Goal: Task Accomplishment & Management: Use online tool/utility

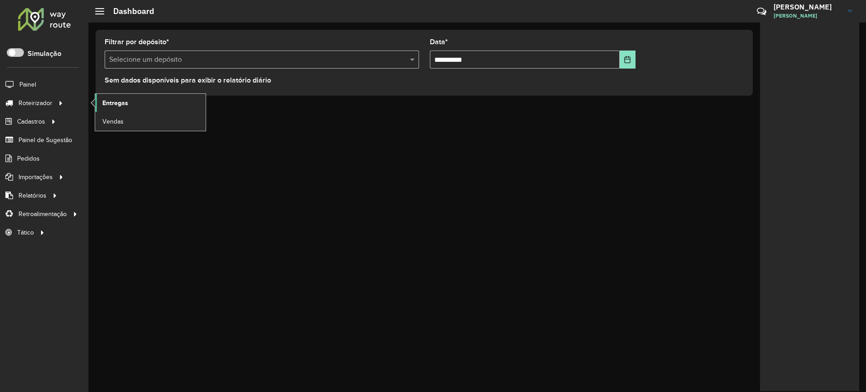
click at [111, 99] on span "Entregas" at bounding box center [115, 102] width 26 height 9
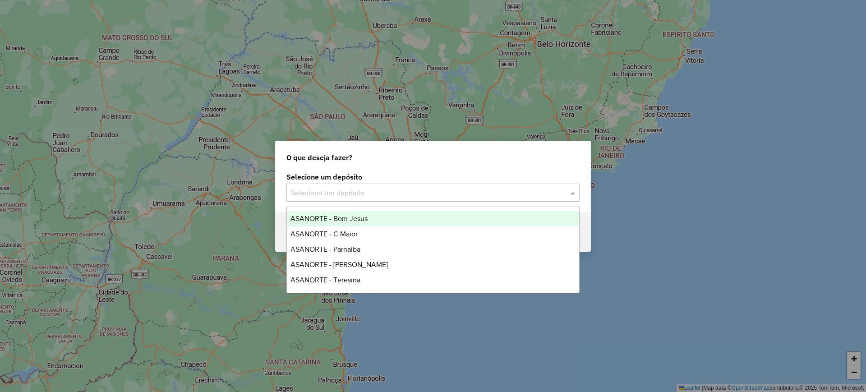
click at [398, 188] on input "text" at bounding box center [424, 193] width 266 height 11
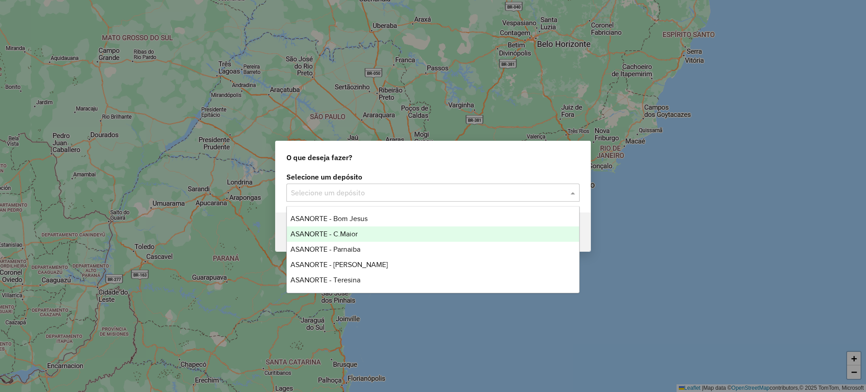
click at [341, 234] on span "ASANORTE - C.Maior" at bounding box center [324, 234] width 67 height 8
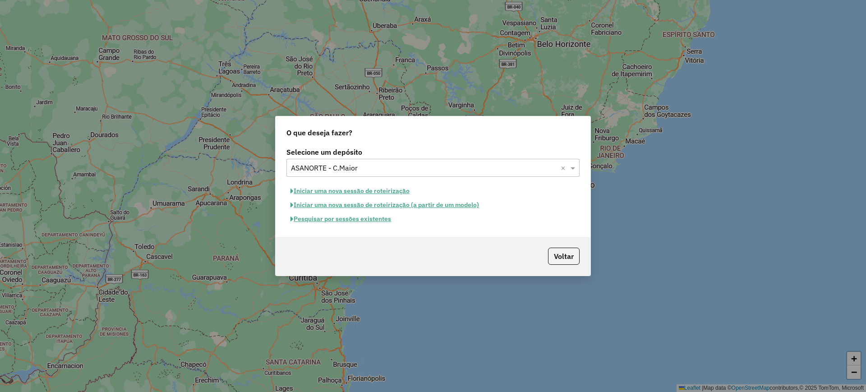
click at [376, 223] on button "Pesquisar por sessões existentes" at bounding box center [341, 219] width 109 height 14
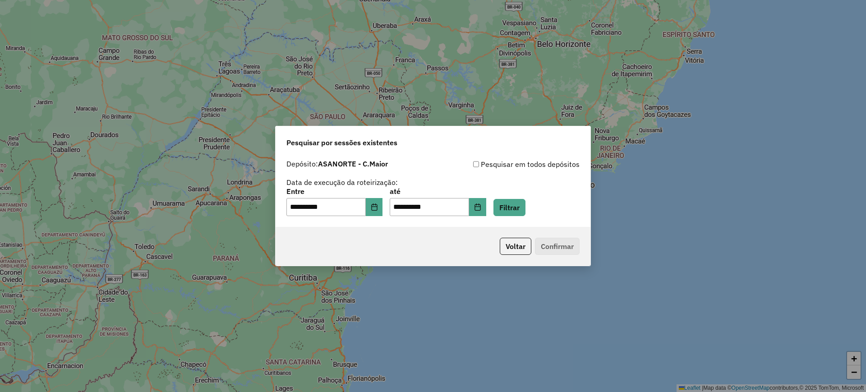
click at [371, 219] on div "**********" at bounding box center [433, 191] width 315 height 72
click at [526, 205] on button "Filtrar" at bounding box center [510, 207] width 32 height 17
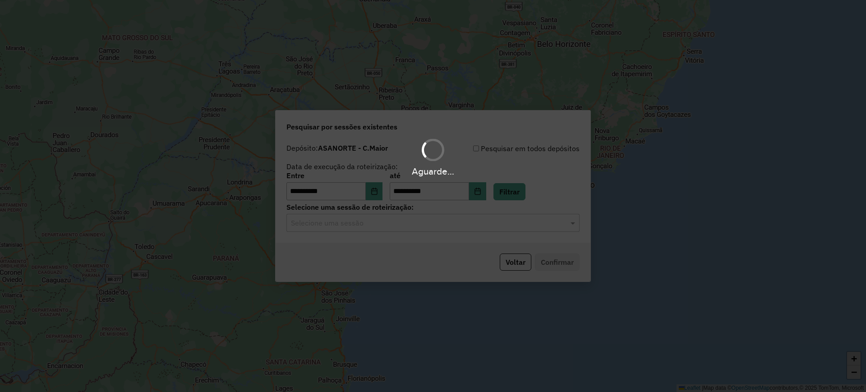
click at [384, 224] on input "text" at bounding box center [424, 223] width 266 height 11
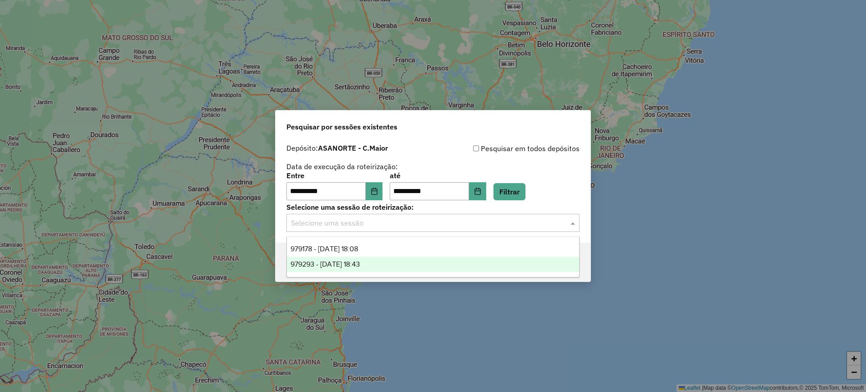
click at [360, 265] on span "979293 - 14/08/2025 18:43" at bounding box center [325, 264] width 69 height 8
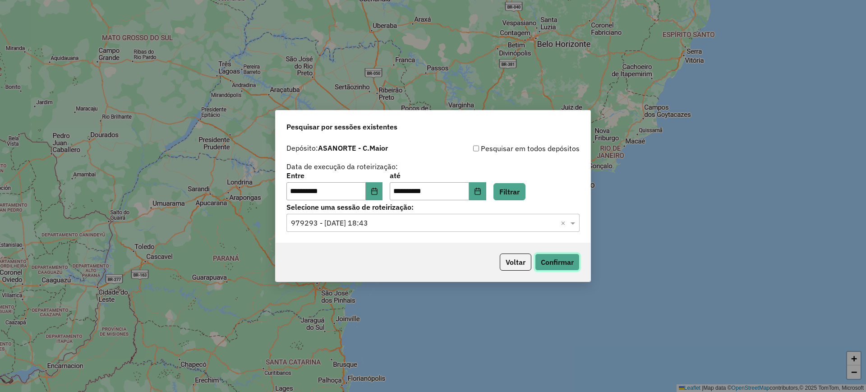
click at [557, 264] on button "Confirmar" at bounding box center [557, 262] width 45 height 17
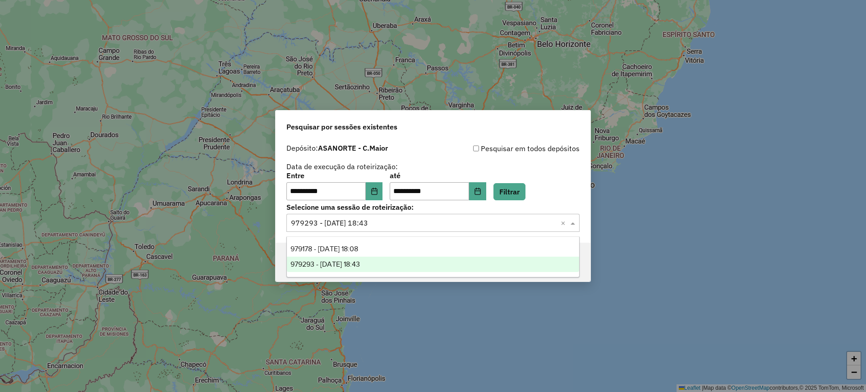
click at [339, 225] on input "text" at bounding box center [424, 223] width 266 height 11
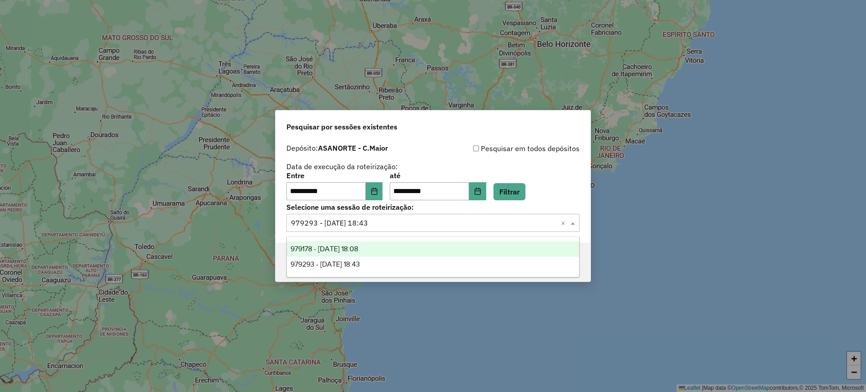
click at [344, 250] on span "979178 - 14/08/2025 18:08" at bounding box center [325, 249] width 68 height 8
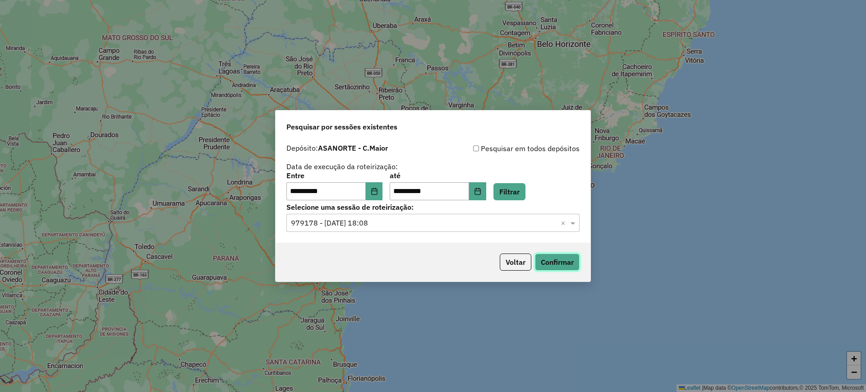
click at [557, 264] on button "Confirmar" at bounding box center [557, 262] width 45 height 17
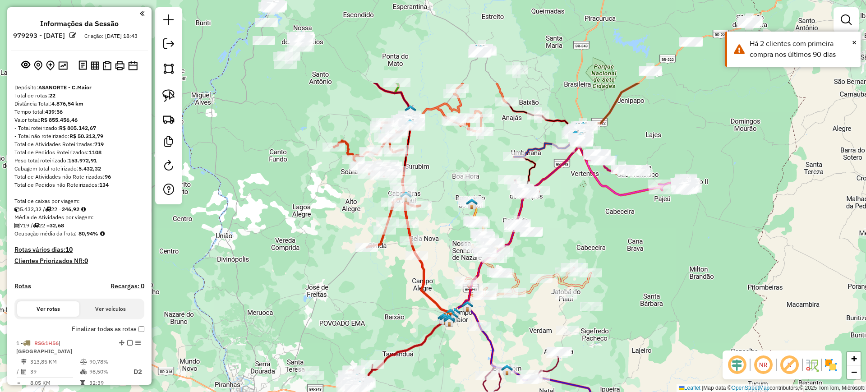
drag, startPoint x: 302, startPoint y: 171, endPoint x: 322, endPoint y: 302, distance: 132.7
click at [317, 298] on div "Janela de atendimento Grade de atendimento Capacidade Transportadoras Veículos …" at bounding box center [433, 196] width 866 height 392
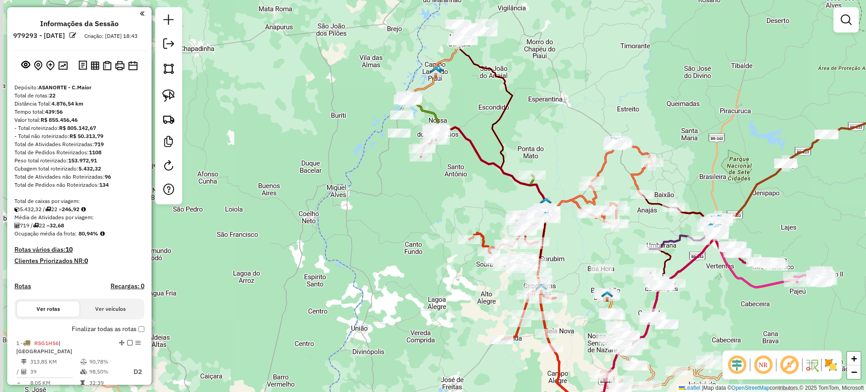
drag, startPoint x: 309, startPoint y: 102, endPoint x: 445, endPoint y: 188, distance: 161.2
click at [445, 188] on div "Janela de atendimento Grade de atendimento Capacidade Transportadoras Veículos …" at bounding box center [433, 196] width 866 height 392
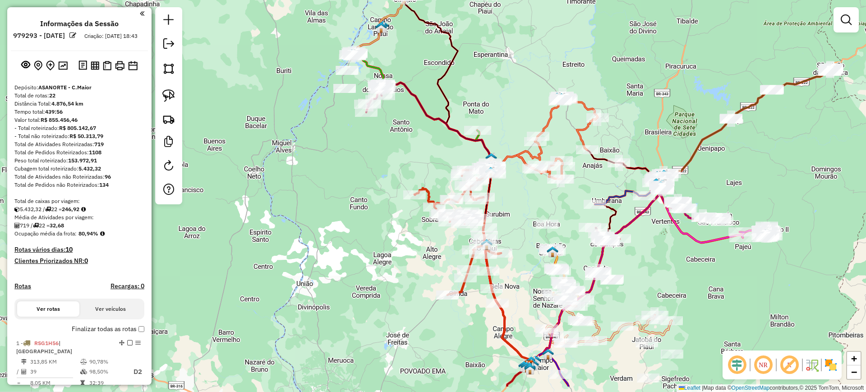
drag, startPoint x: 448, startPoint y: 161, endPoint x: 393, endPoint y: 116, distance: 70.5
click at [393, 116] on div "Janela de atendimento Grade de atendimento Capacidade Transportadoras Veículos …" at bounding box center [433, 196] width 866 height 392
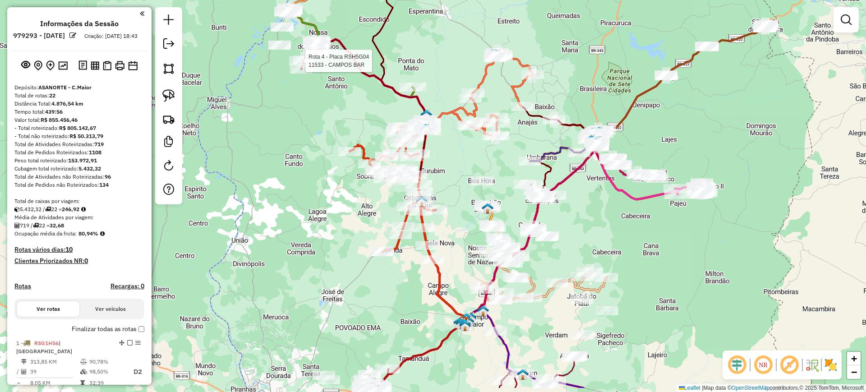
drag, startPoint x: 411, startPoint y: 136, endPoint x: 344, endPoint y: 91, distance: 80.7
click at [344, 91] on div "Rota 4 - Placa RSH5G04 11533 - CAMPOS BAR Janela de atendimento Grade de atendi…" at bounding box center [433, 196] width 866 height 392
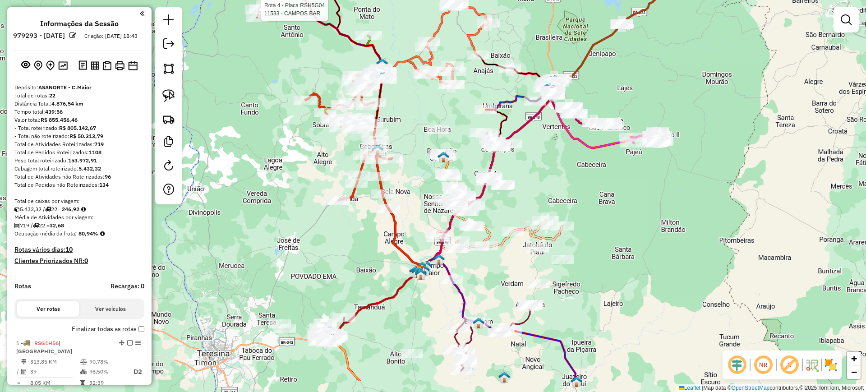
drag, startPoint x: 459, startPoint y: 163, endPoint x: 417, endPoint y: 113, distance: 65.3
click at [417, 113] on div "Rota 4 - Placa RSH5G04 11533 - CAMPOS BAR Janela de atendimento Grade de atendi…" at bounding box center [433, 196] width 866 height 392
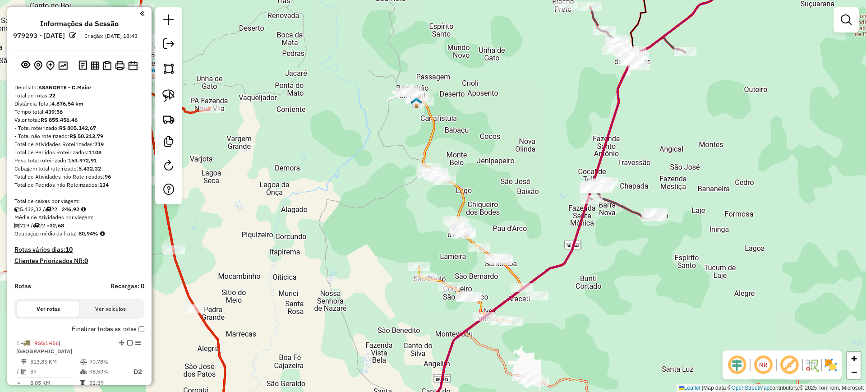
click at [424, 142] on icon at bounding box center [467, 204] width 121 height 226
select select "**********"
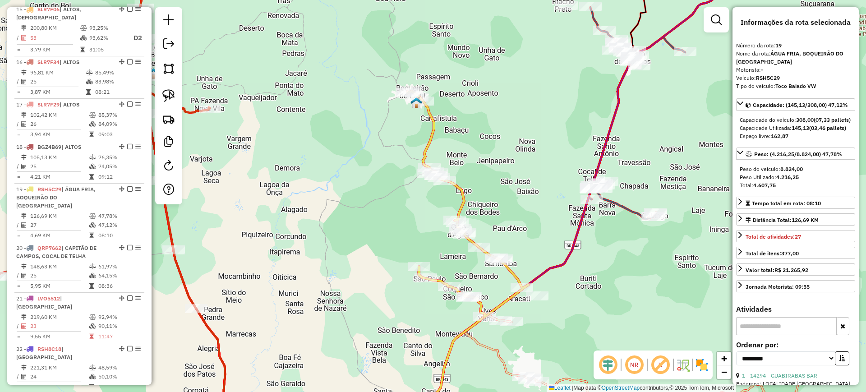
scroll to position [1179, 0]
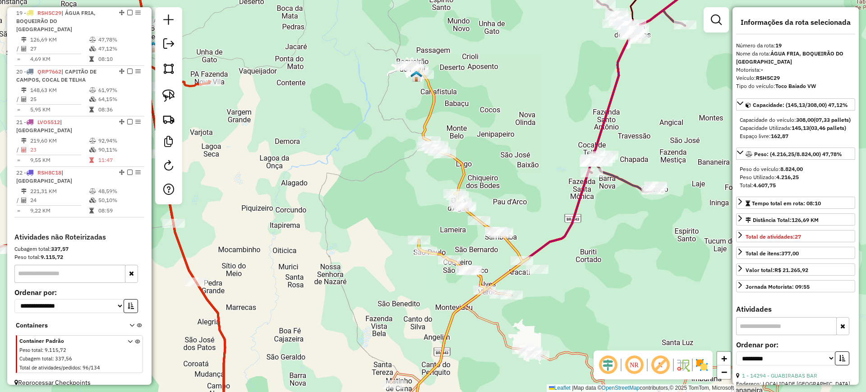
drag, startPoint x: 373, startPoint y: 168, endPoint x: 374, endPoint y: 100, distance: 68.2
click at [374, 110] on div "Janela de atendimento Grade de atendimento Capacidade Transportadoras Veículos …" at bounding box center [433, 196] width 866 height 392
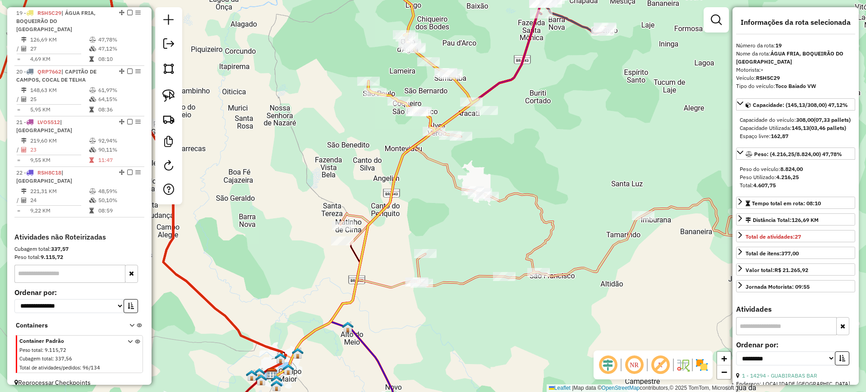
click at [453, 179] on icon at bounding box center [591, 174] width 501 height 224
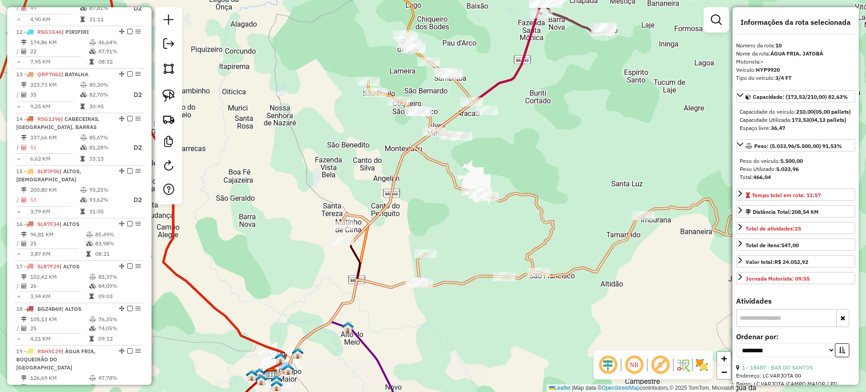
scroll to position [757, 0]
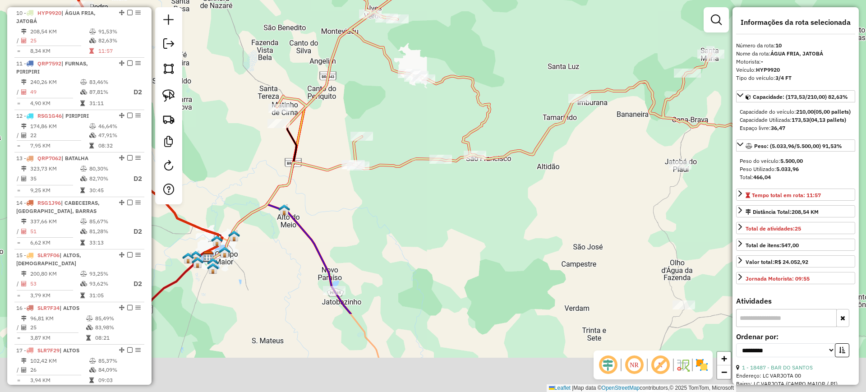
drag, startPoint x: 450, startPoint y: 191, endPoint x: 398, endPoint y: 116, distance: 90.7
click at [398, 116] on div "Janela de atendimento Grade de atendimento Capacidade Transportadoras Veículos …" at bounding box center [433, 196] width 866 height 392
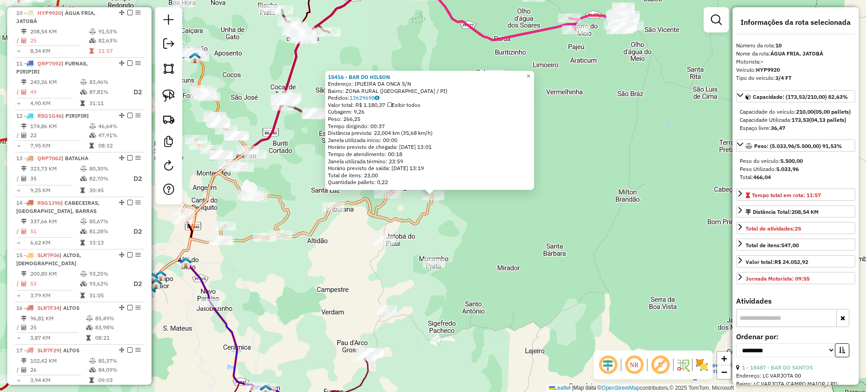
click at [533, 230] on div "15416 - BAR DO [PERSON_NAME]: IPUEIRA DA ONCA S/N Bairro: ZONA RURAL ([GEOGRAPH…" at bounding box center [433, 196] width 866 height 392
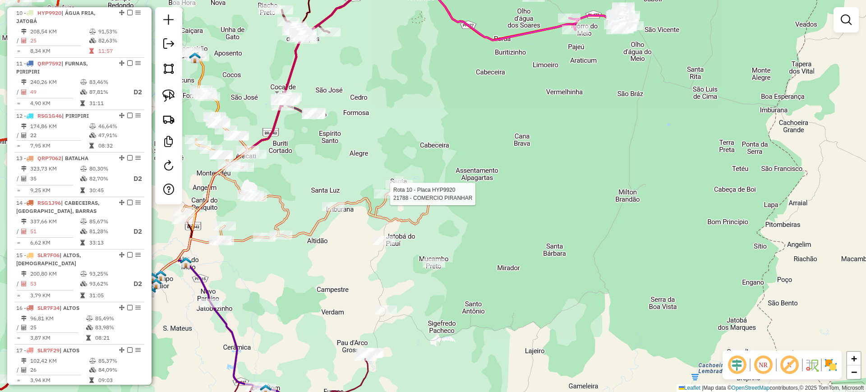
select select "**********"
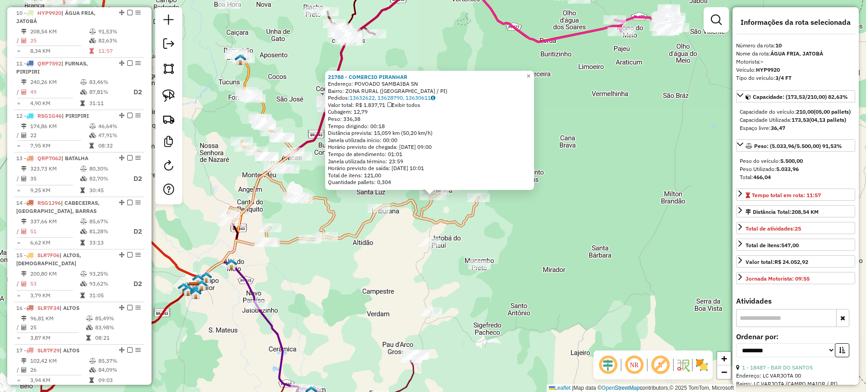
click at [402, 252] on div "21788 - COMERCIO PIRANHAR Endereço: POVOADO SAMBAIBA SN Bairro: ZONA RURAL ([GE…" at bounding box center [433, 196] width 866 height 392
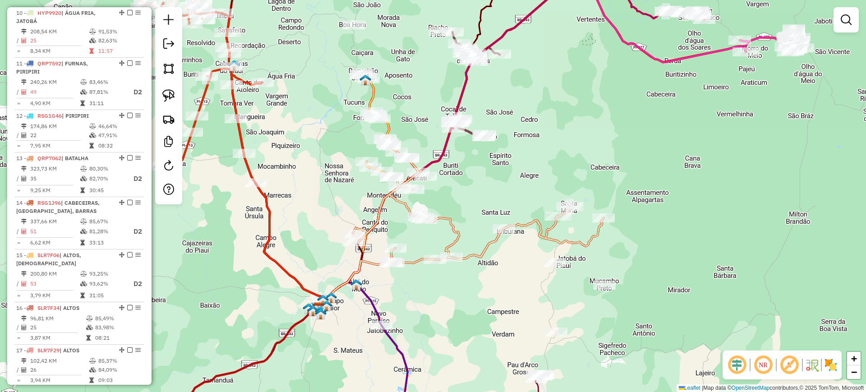
drag, startPoint x: 563, startPoint y: 248, endPoint x: 658, endPoint y: 274, distance: 98.7
click at [658, 274] on div "Janela de atendimento Grade de atendimento Capacidade Transportadoras Veículos …" at bounding box center [433, 196] width 866 height 392
click at [373, 98] on icon at bounding box center [391, 130] width 60 height 113
select select "**********"
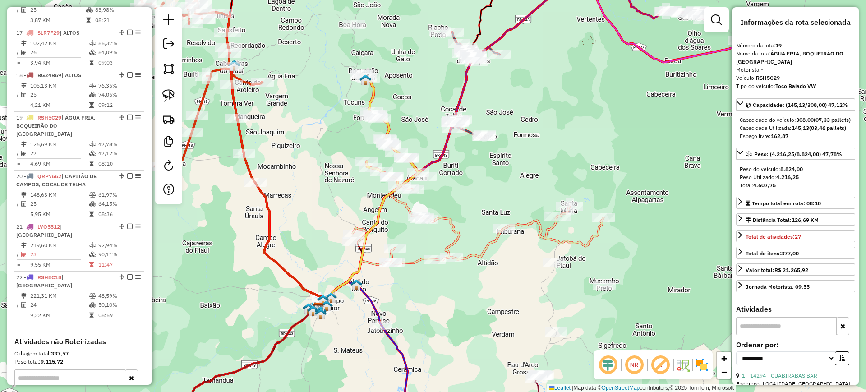
scroll to position [1179, 0]
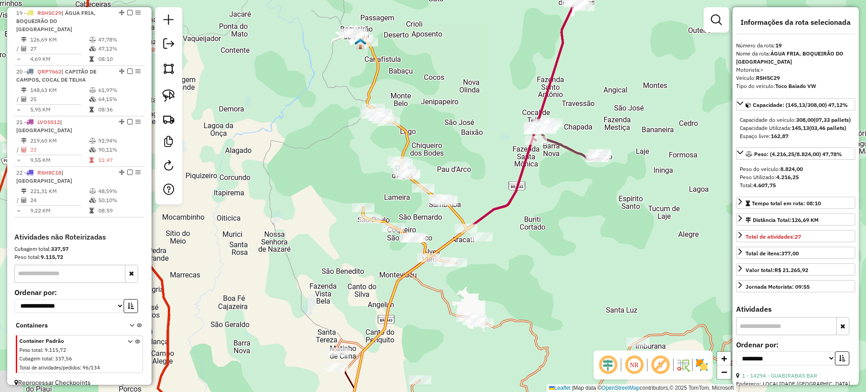
drag, startPoint x: 419, startPoint y: 112, endPoint x: 463, endPoint y: 104, distance: 45.0
click at [466, 106] on div "Janela de atendimento Grade de atendimento Capacidade Transportadoras Veículos …" at bounding box center [433, 196] width 866 height 392
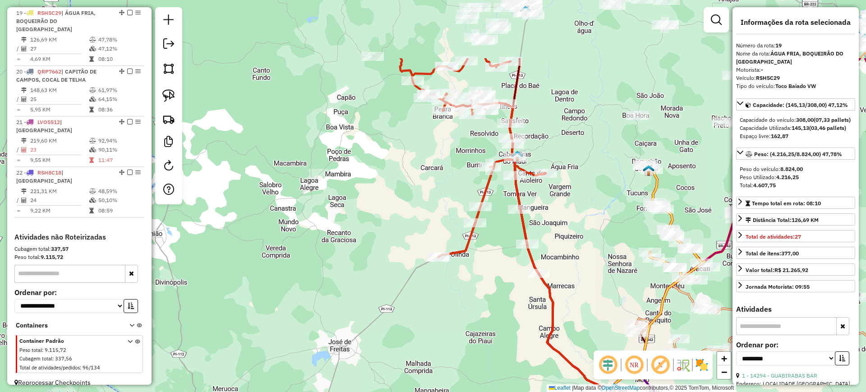
drag, startPoint x: 342, startPoint y: 143, endPoint x: 584, endPoint y: 240, distance: 260.7
click at [584, 240] on div "Janela de atendimento Grade de atendimento Capacidade Transportadoras Veículos …" at bounding box center [433, 196] width 866 height 392
click at [494, 185] on icon at bounding box center [459, 136] width 173 height 273
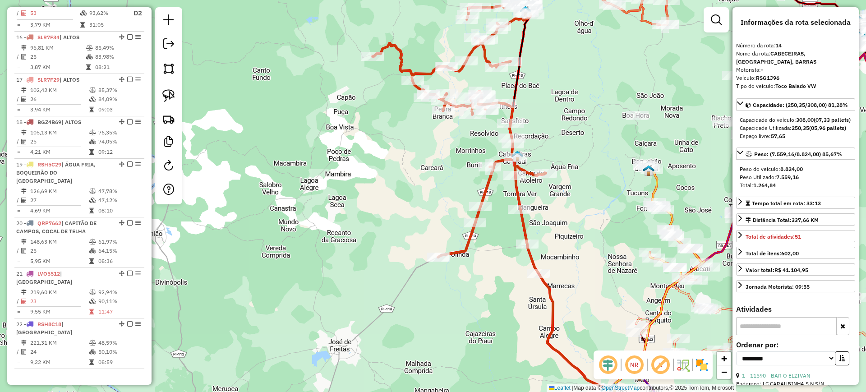
scroll to position [947, 0]
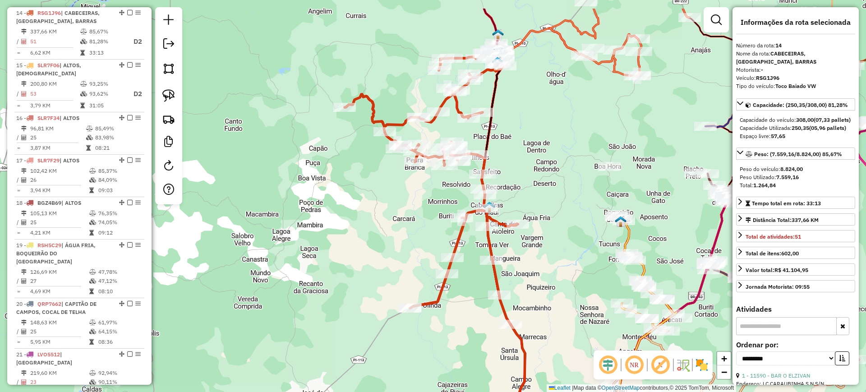
drag, startPoint x: 572, startPoint y: 126, endPoint x: 511, endPoint y: 161, distance: 70.5
click at [518, 160] on div "Janela de atendimento Grade de atendimento Capacidade Transportadoras Veículos …" at bounding box center [433, 196] width 866 height 392
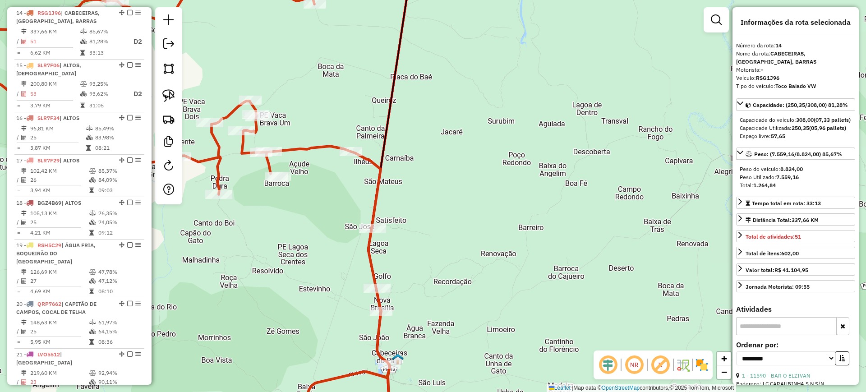
click at [370, 167] on icon at bounding box center [220, 196] width 583 height 471
click at [374, 165] on icon at bounding box center [220, 196] width 583 height 471
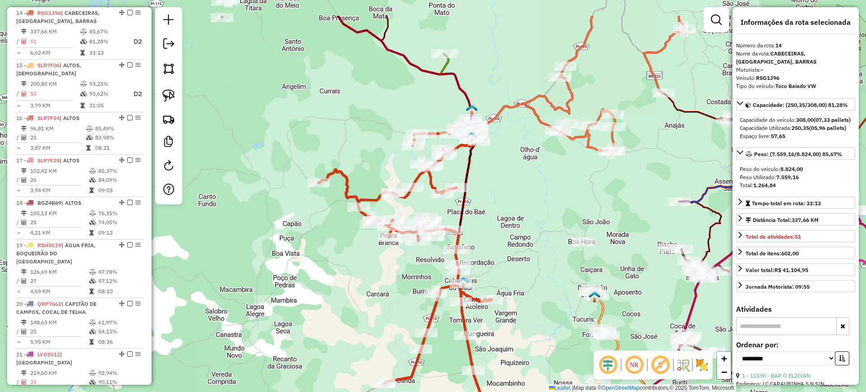
drag, startPoint x: 434, startPoint y: 180, endPoint x: 474, endPoint y: 245, distance: 76.8
click at [474, 245] on div "Janela de atendimento Grade de atendimento Capacidade Transportadoras Veículos …" at bounding box center [433, 196] width 866 height 392
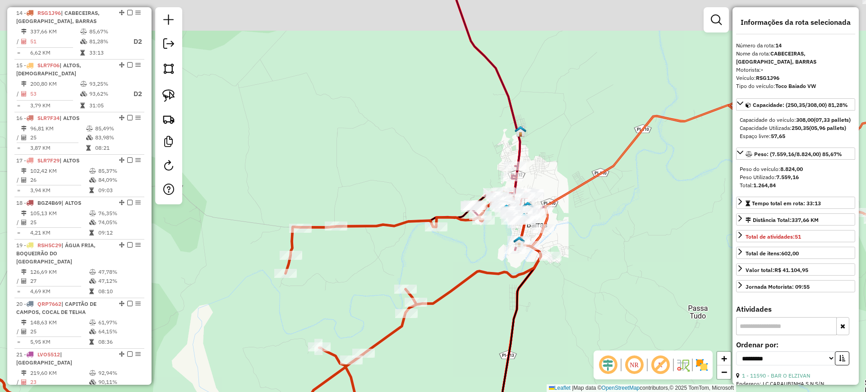
drag, startPoint x: 391, startPoint y: 105, endPoint x: 514, endPoint y: 224, distance: 172.0
click at [512, 224] on div "Janela de atendimento Grade de atendimento Capacidade Transportadoras Veículos …" at bounding box center [433, 196] width 866 height 392
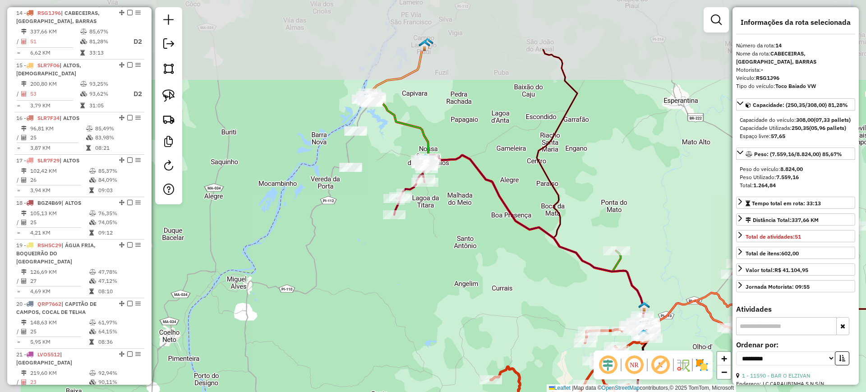
drag, startPoint x: 405, startPoint y: 196, endPoint x: 516, endPoint y: 275, distance: 135.8
click at [513, 282] on div "Janela de atendimento Grade de atendimento Capacidade Transportadoras Veículos …" at bounding box center [433, 196] width 866 height 392
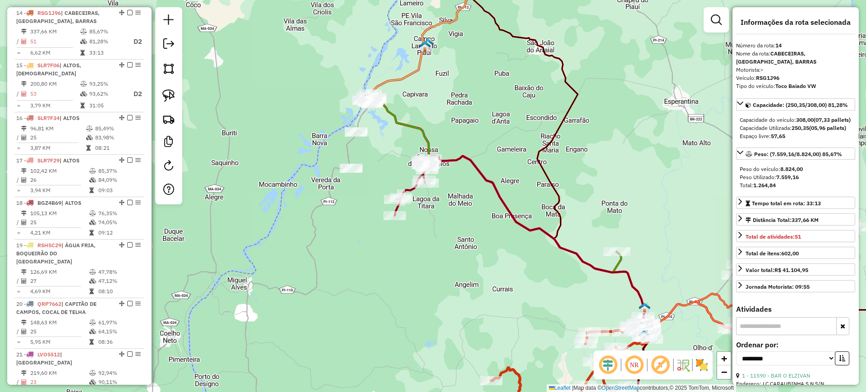
click at [498, 185] on icon at bounding box center [523, 247] width 256 height 182
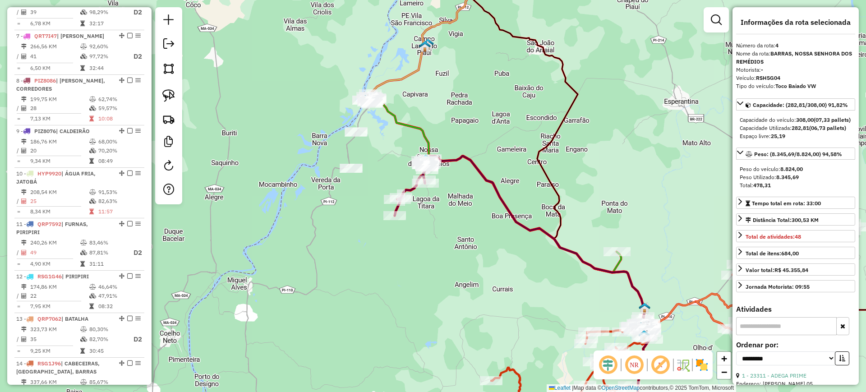
scroll to position [480, 0]
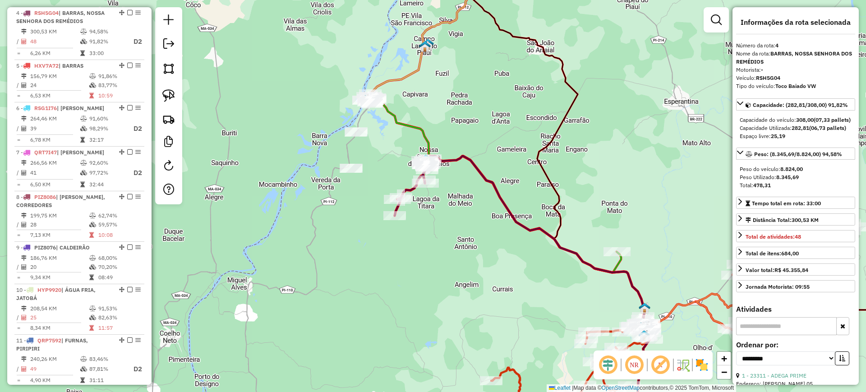
click at [392, 120] on icon at bounding box center [504, 211] width 281 height 235
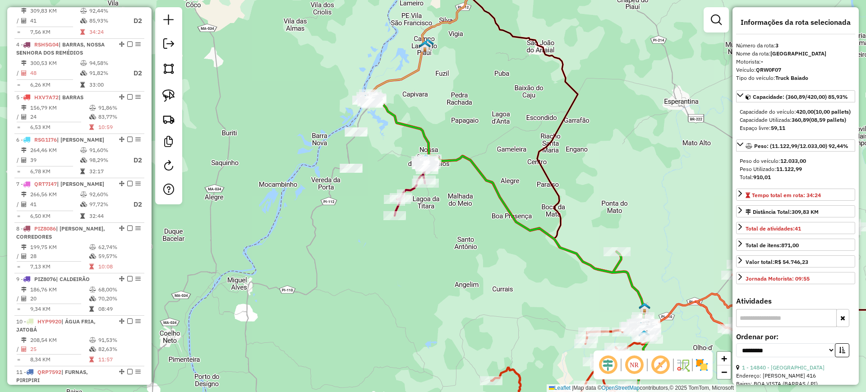
scroll to position [435, 0]
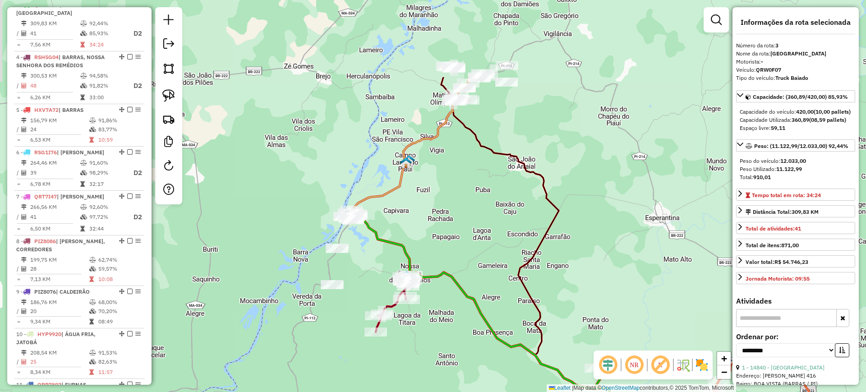
drag, startPoint x: 463, startPoint y: 130, endPoint x: 451, endPoint y: 223, distance: 93.7
click at [451, 223] on div "Janela de atendimento Grade de atendimento Capacidade Transportadoras Veículos …" at bounding box center [433, 196] width 866 height 392
click at [446, 114] on icon at bounding box center [488, 266] width 274 height 330
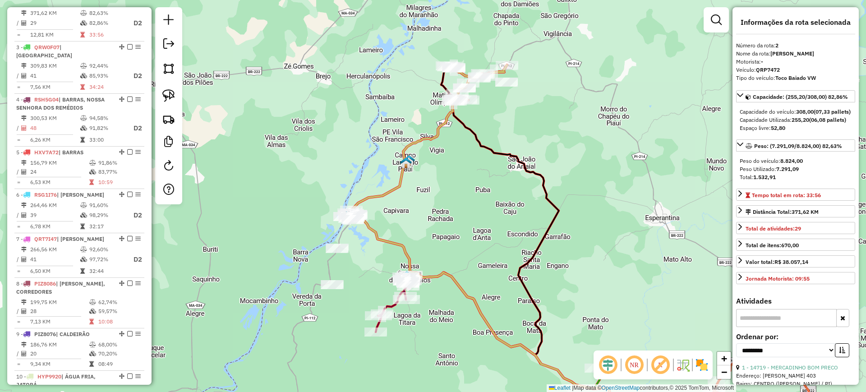
scroll to position [391, 0]
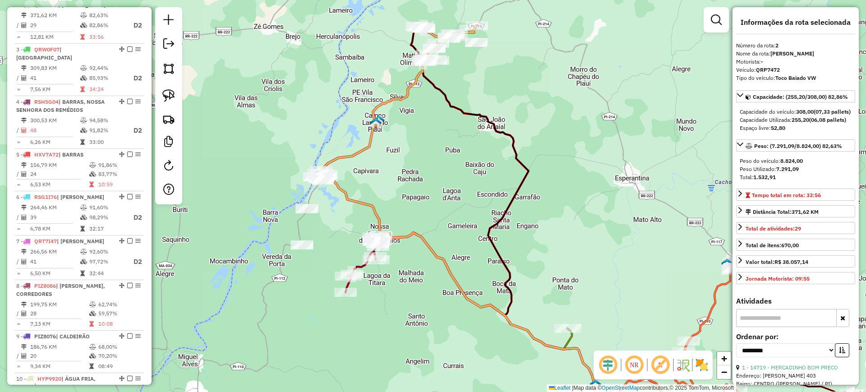
drag, startPoint x: 449, startPoint y: 164, endPoint x: 363, endPoint y: 80, distance: 120.6
click at [364, 82] on div "Janela de atendimento Grade de atendimento Capacidade Transportadoras Veículos …" at bounding box center [433, 196] width 866 height 392
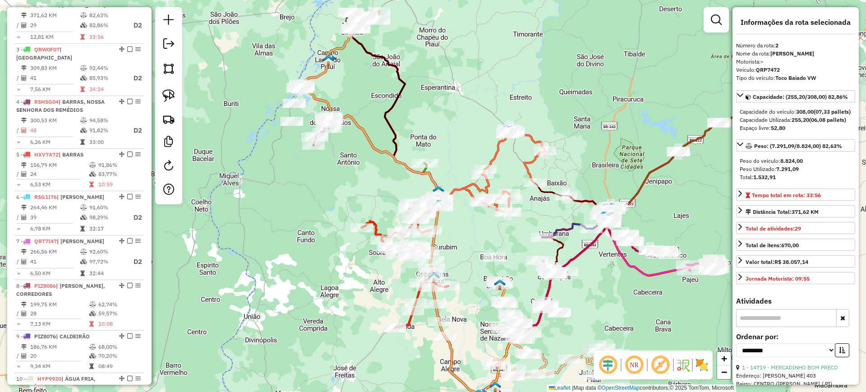
click at [498, 148] on icon at bounding box center [505, 170] width 80 height 83
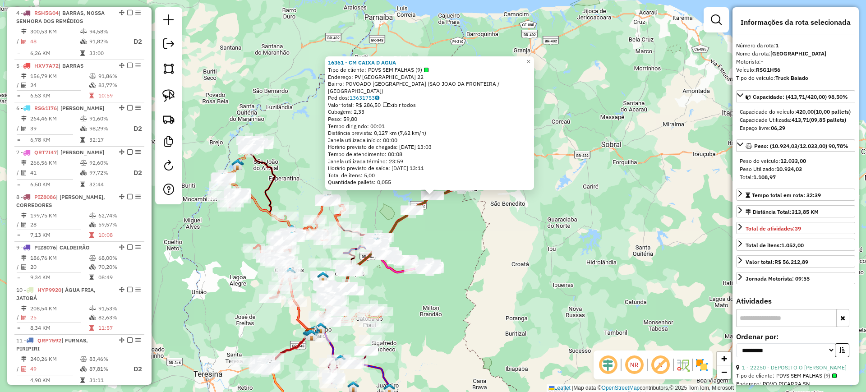
scroll to position [338, 0]
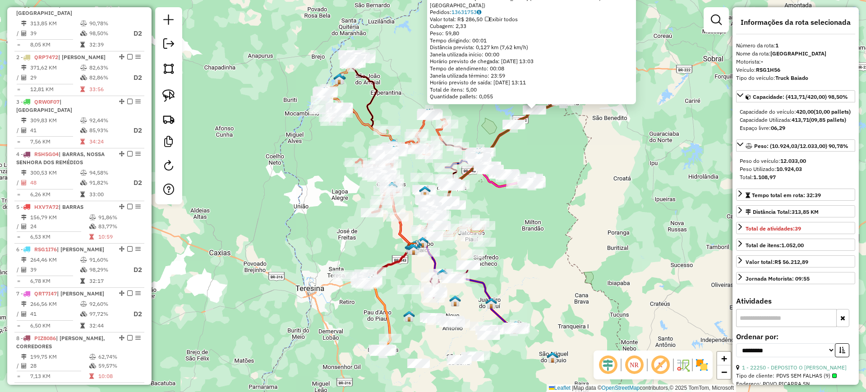
drag, startPoint x: 413, startPoint y: 302, endPoint x: 537, endPoint y: 174, distance: 178.0
click at [537, 174] on div "16361 - CM CAIXA D AGUA Tipo de cliente: PDVS SEM FALHAS (9) Endereço: PV ALTO …" at bounding box center [433, 196] width 866 height 392
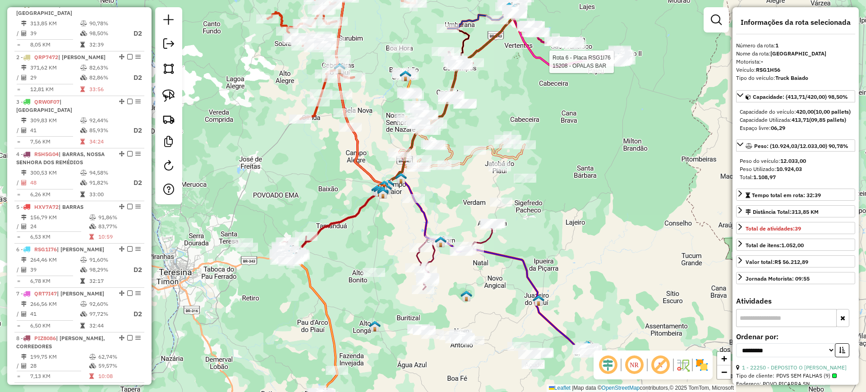
click at [465, 280] on div "Rota 6 - Placa RSG1I76 15208 - OPALAS BAR 16361 - CM CAIXA D AGUA Tipo de clien…" at bounding box center [433, 196] width 866 height 392
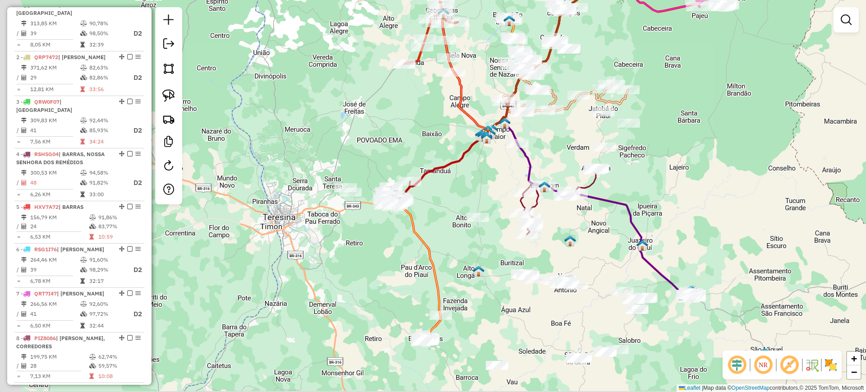
drag, startPoint x: 453, startPoint y: 279, endPoint x: 558, endPoint y: 223, distance: 119.1
click at [558, 223] on div "Janela de atendimento Grade de atendimento Capacidade Transportadoras Veículos …" at bounding box center [433, 196] width 866 height 392
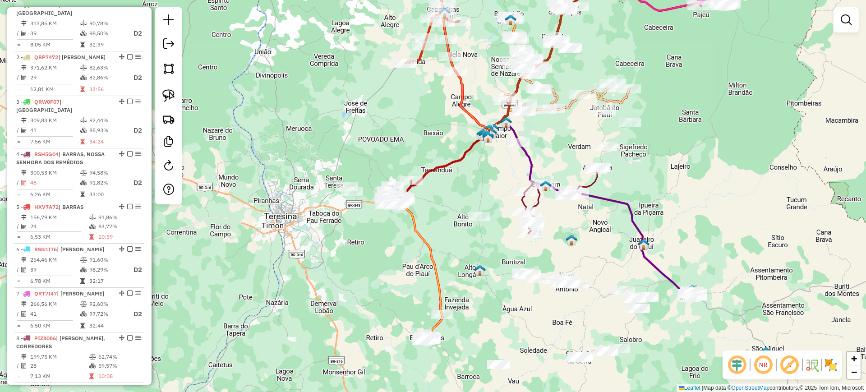
click at [422, 239] on icon at bounding box center [420, 269] width 44 height 143
select select "**********"
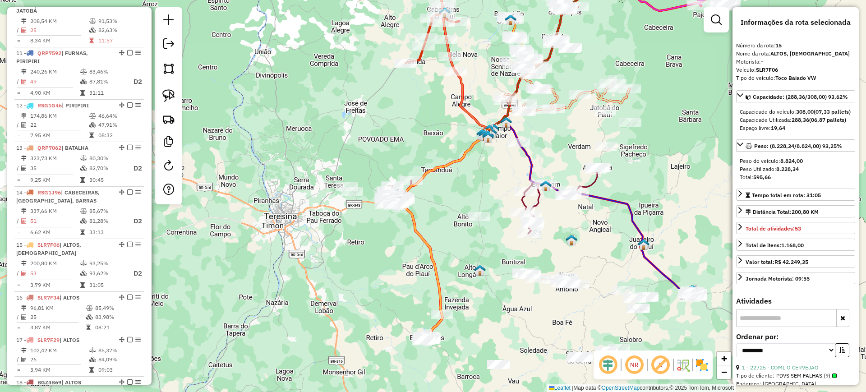
scroll to position [999, 0]
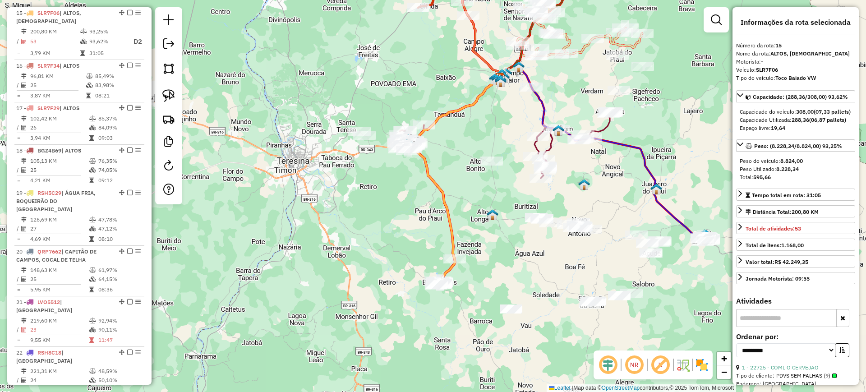
drag, startPoint x: 418, startPoint y: 284, endPoint x: 432, endPoint y: 210, distance: 74.9
click at [432, 210] on div "Janela de atendimento Grade de atendimento Capacidade Transportadoras Veículos …" at bounding box center [433, 196] width 866 height 392
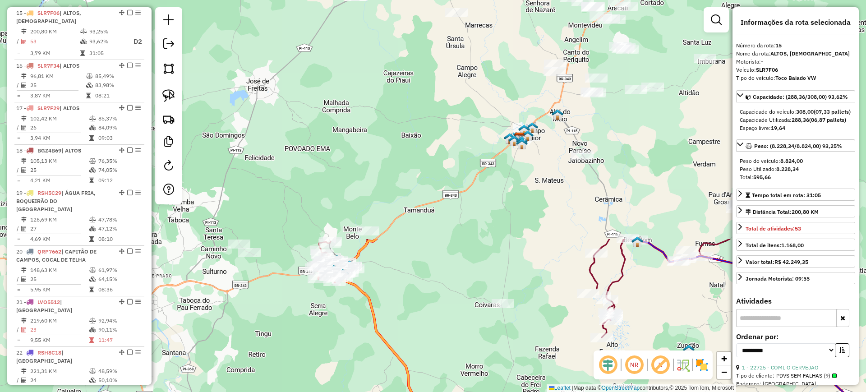
drag, startPoint x: 513, startPoint y: 100, endPoint x: 462, endPoint y: 375, distance: 279.5
click at [462, 375] on div "Janela de atendimento Grade de atendimento Capacidade Transportadoras Veículos …" at bounding box center [433, 196] width 866 height 392
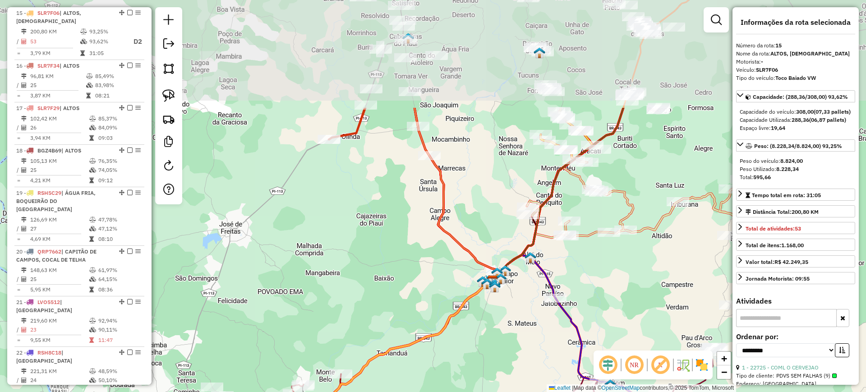
drag, startPoint x: 471, startPoint y: 192, endPoint x: 444, endPoint y: 339, distance: 149.5
click at [444, 339] on div "Janela de atendimento Grade de atendimento Capacidade Transportadoras Veículos …" at bounding box center [433, 196] width 866 height 392
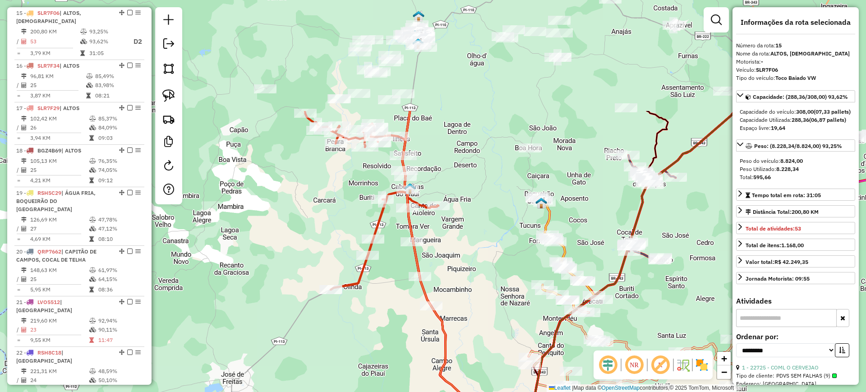
drag, startPoint x: 454, startPoint y: 157, endPoint x: 456, endPoint y: 307, distance: 150.3
click at [456, 307] on div "Janela de atendimento Grade de atendimento Capacidade Transportadoras Veículos …" at bounding box center [433, 196] width 866 height 392
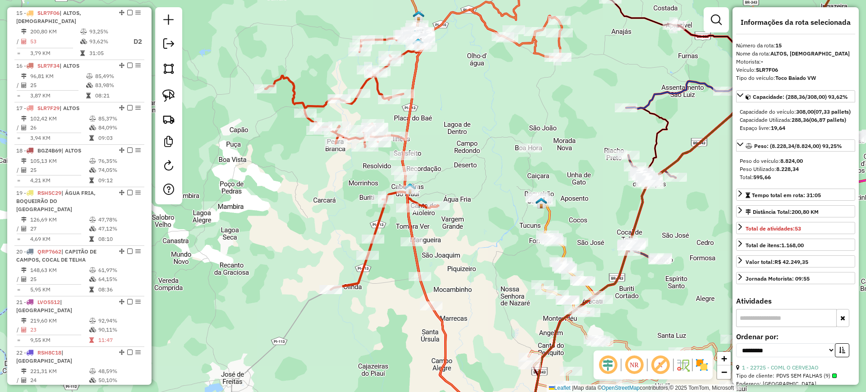
click at [328, 195] on div "Janela de atendimento Grade de atendimento Capacidade Transportadoras Veículos …" at bounding box center [433, 196] width 866 height 392
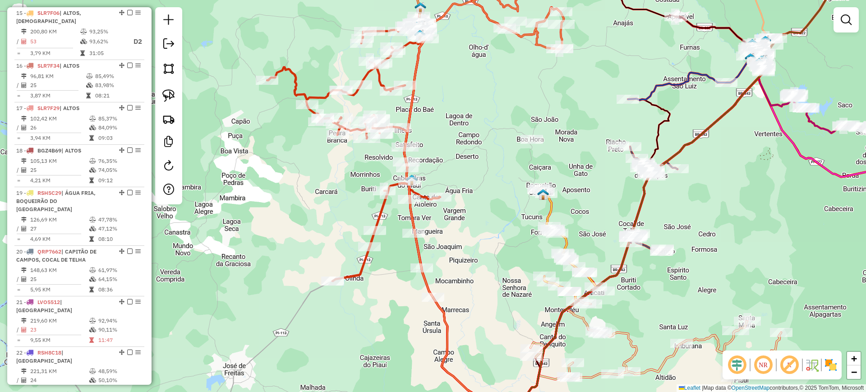
drag, startPoint x: 481, startPoint y: 243, endPoint x: 462, endPoint y: 105, distance: 139.7
click at [463, 104] on div "Janela de atendimento Grade de atendimento Capacidade Transportadoras Veículos …" at bounding box center [433, 196] width 866 height 392
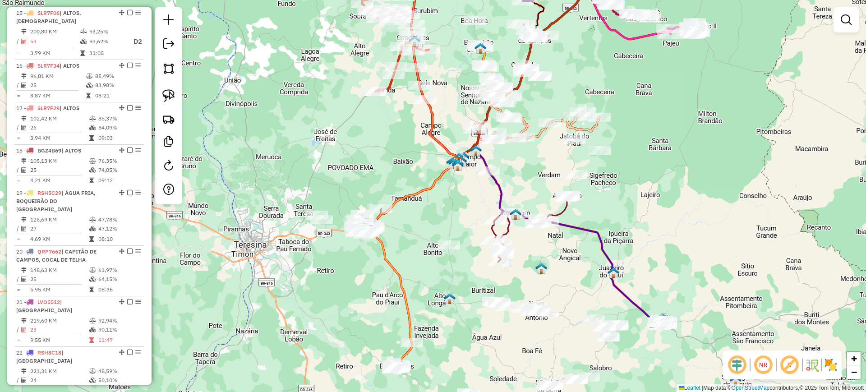
drag, startPoint x: 448, startPoint y: 228, endPoint x: 408, endPoint y: 131, distance: 104.2
click at [420, 172] on div "Janela de atendimento Grade de atendimento Capacidade Transportadoras Veículos …" at bounding box center [433, 196] width 866 height 392
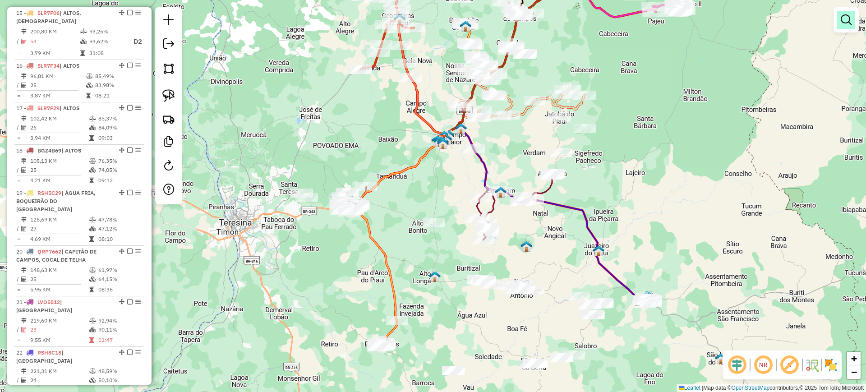
click at [850, 19] on em at bounding box center [846, 19] width 11 height 11
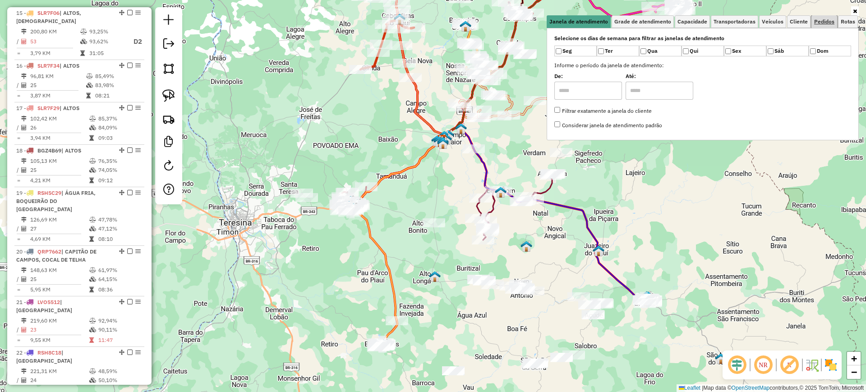
click at [828, 22] on span "Pedidos" at bounding box center [824, 21] width 20 height 5
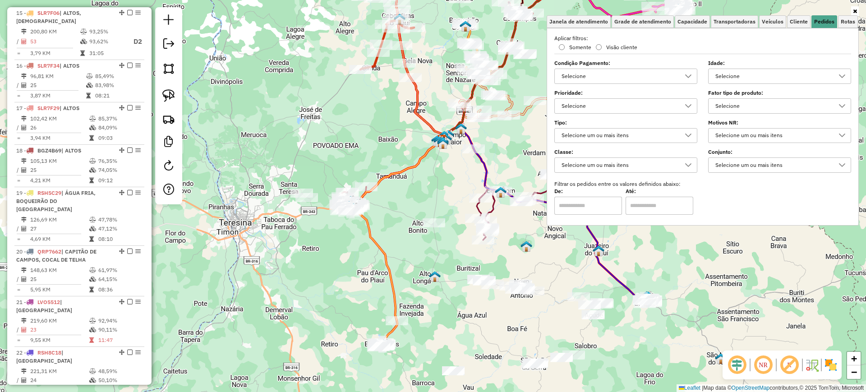
click at [609, 71] on div "Selecione" at bounding box center [619, 76] width 121 height 14
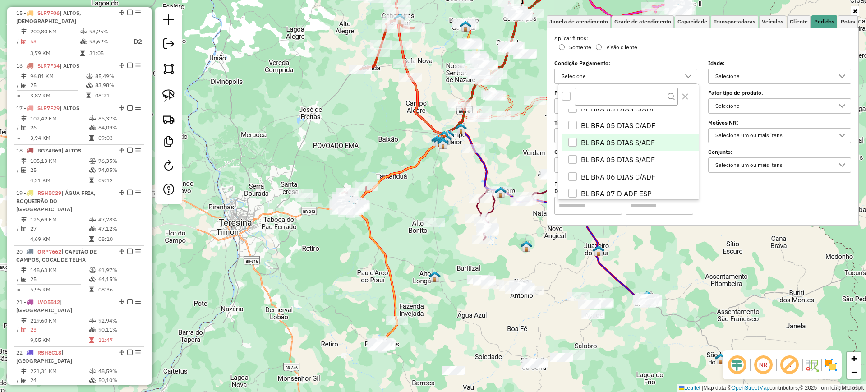
scroll to position [113, 0]
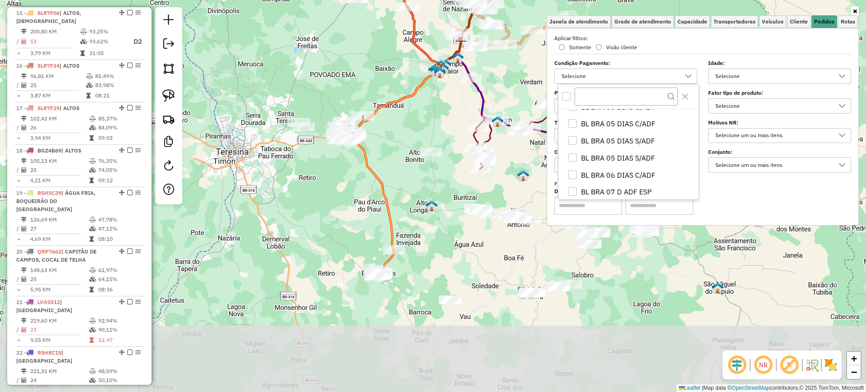
drag, startPoint x: 461, startPoint y: 301, endPoint x: 458, endPoint y: 232, distance: 69.1
click at [458, 228] on div "Janela de atendimento Grade de atendimento Capacidade Transportadoras Veículos …" at bounding box center [433, 196] width 866 height 392
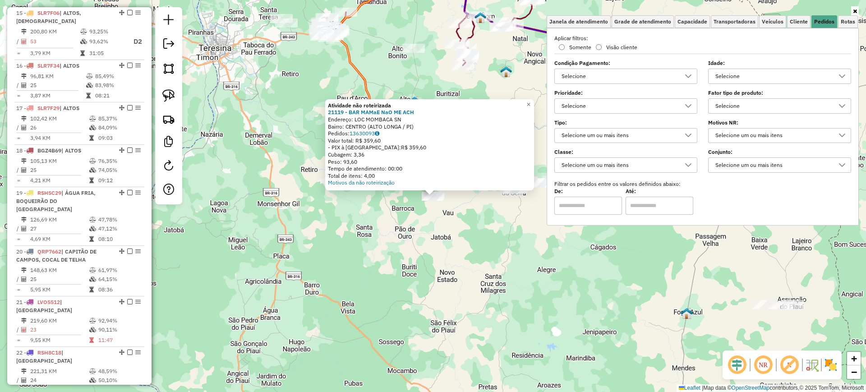
click at [577, 101] on div "Selecione" at bounding box center [619, 106] width 121 height 14
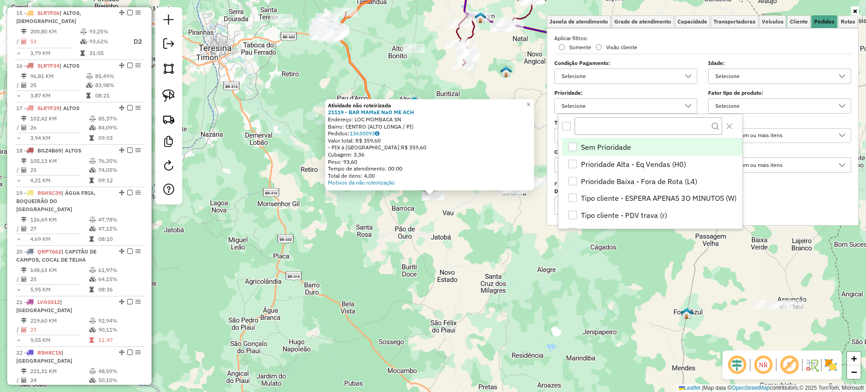
click at [426, 217] on div "Atividade não roteirizada 21119 - BAR MAMaE NaO ME ACH Endereço: LOC MOMBACA SN…" at bounding box center [433, 196] width 866 height 392
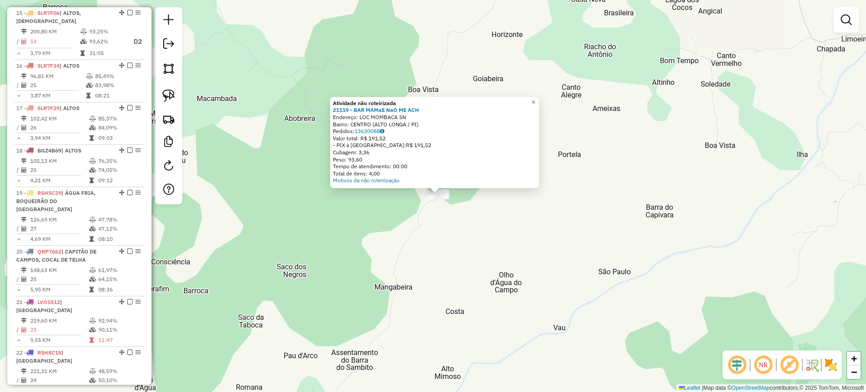
drag, startPoint x: 413, startPoint y: 244, endPoint x: 435, endPoint y: 199, distance: 50.2
click at [429, 207] on div "Atividade não roteirizada 21119 - BAR MAMaE NaO ME ACH Endereço: LOC MOMBACA SN…" at bounding box center [433, 196] width 866 height 392
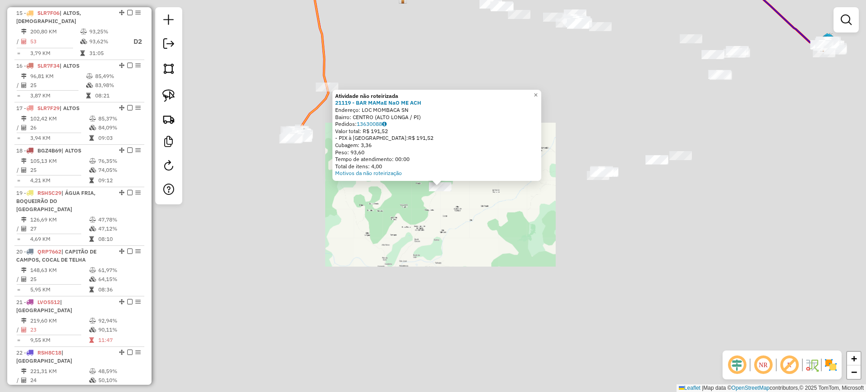
click at [426, 225] on div "Atividade não roteirizada 21119 - BAR MAMaE NaO ME ACH Endereço: LOC MOMBACA SN…" at bounding box center [433, 196] width 866 height 392
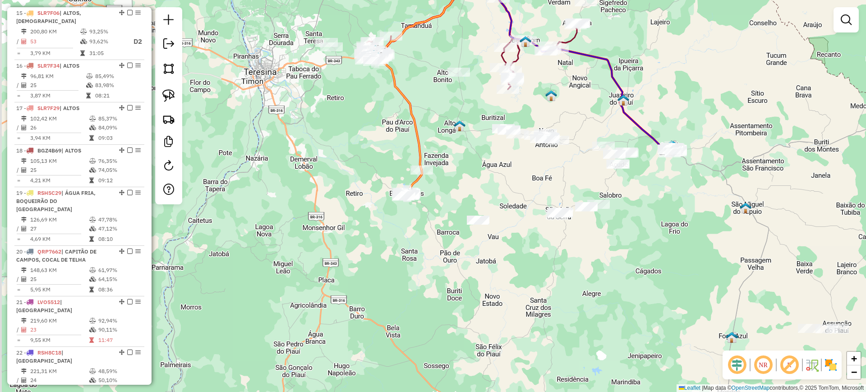
drag, startPoint x: 451, startPoint y: 164, endPoint x: 497, endPoint y: 179, distance: 47.8
click at [497, 179] on div "Janela de atendimento Grade de atendimento Capacidade Transportadoras Veículos …" at bounding box center [433, 196] width 866 height 392
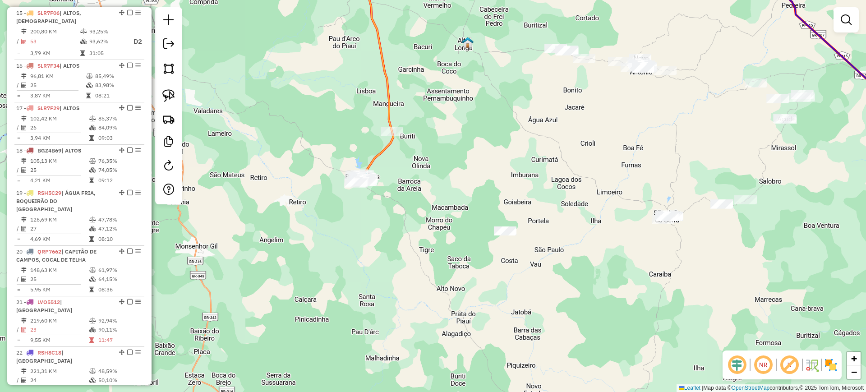
click at [500, 236] on div at bounding box center [505, 231] width 23 height 9
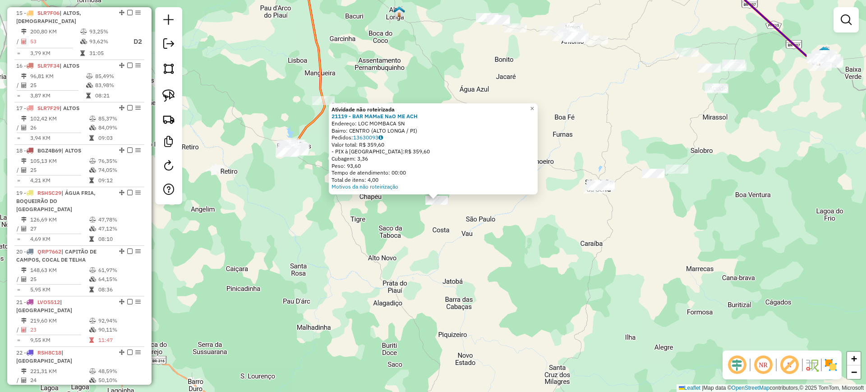
drag, startPoint x: 411, startPoint y: 222, endPoint x: 414, endPoint y: 227, distance: 5.9
click at [414, 227] on div "Atividade não roteirizada 21119 - BAR MAMaE NaO ME ACH Endereço: LOC MOMBACA SN…" at bounding box center [433, 196] width 866 height 392
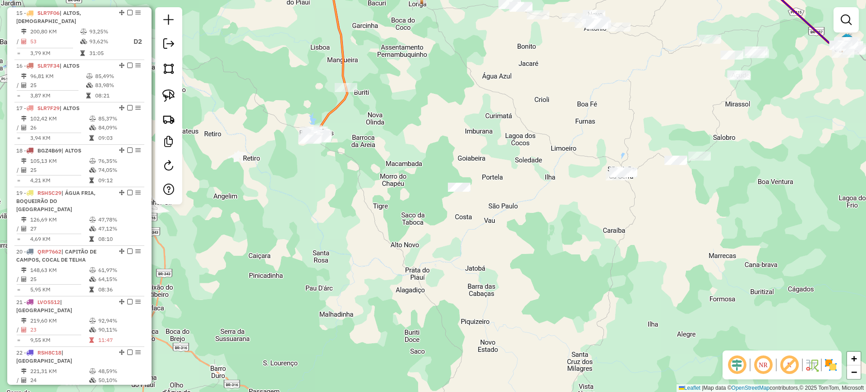
drag, startPoint x: 402, startPoint y: 252, endPoint x: 430, endPoint y: 226, distance: 38.6
click at [430, 226] on div "Janela de atendimento Grade de atendimento Capacidade Transportadoras Veículos …" at bounding box center [433, 196] width 866 height 392
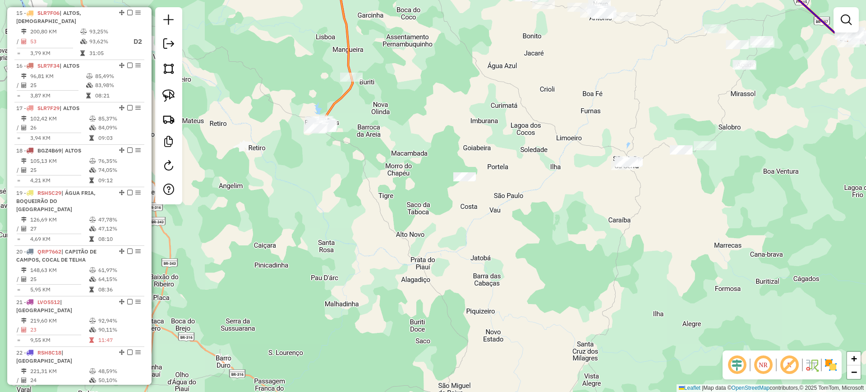
drag, startPoint x: 472, startPoint y: 213, endPoint x: 462, endPoint y: 210, distance: 9.4
click at [462, 212] on div "Janela de atendimento Grade de atendimento Capacidade Transportadoras Veículos …" at bounding box center [433, 196] width 866 height 392
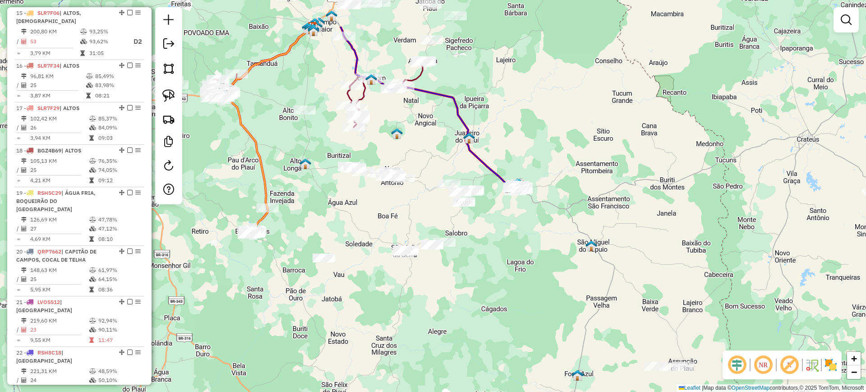
drag, startPoint x: 470, startPoint y: 168, endPoint x: 324, endPoint y: 211, distance: 152.3
click at [335, 233] on div "Janela de atendimento Grade de atendimento Capacidade Transportadoras Veículos …" at bounding box center [433, 196] width 866 height 392
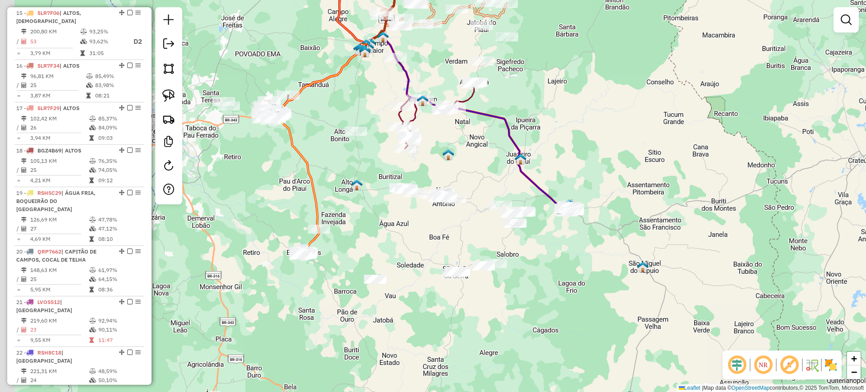
drag, startPoint x: 384, startPoint y: 140, endPoint x: 451, endPoint y: 172, distance: 74.3
click at [450, 172] on div "Janela de atendimento Grade de atendimento Capacidade Transportadoras Veículos …" at bounding box center [433, 196] width 866 height 392
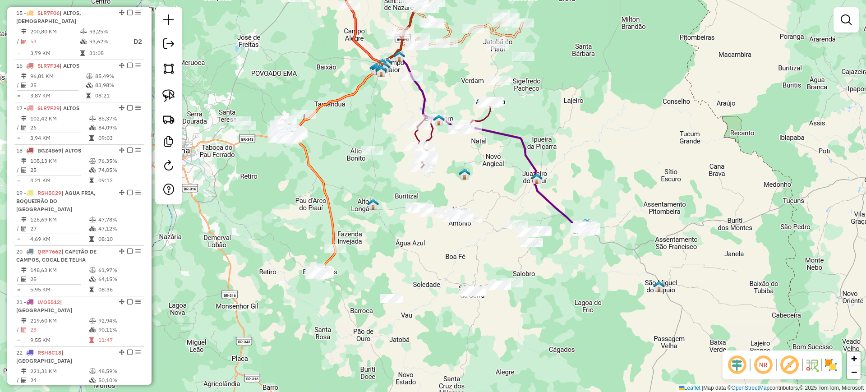
drag, startPoint x: 515, startPoint y: 157, endPoint x: 512, endPoint y: 185, distance: 27.3
click at [511, 186] on div "Janela de atendimento Grade de atendimento Capacidade Transportadoras Veículos …" at bounding box center [433, 196] width 866 height 392
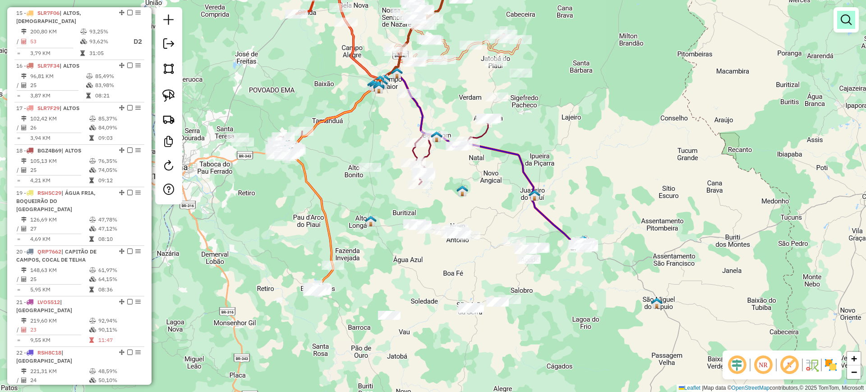
click at [846, 17] on em at bounding box center [846, 19] width 11 height 11
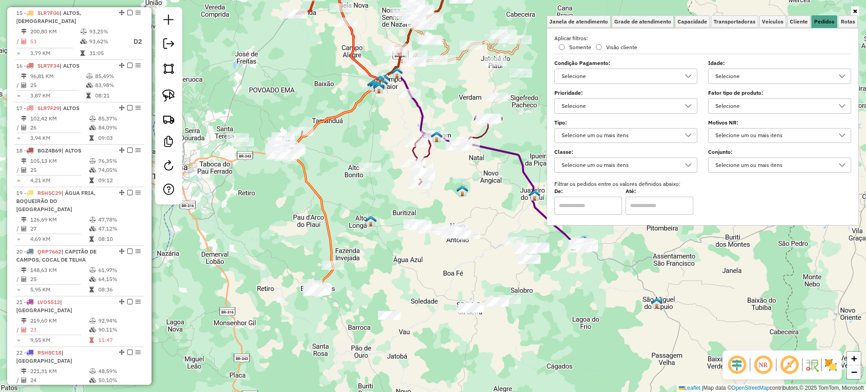
click at [613, 101] on div "Selecione" at bounding box center [619, 106] width 121 height 14
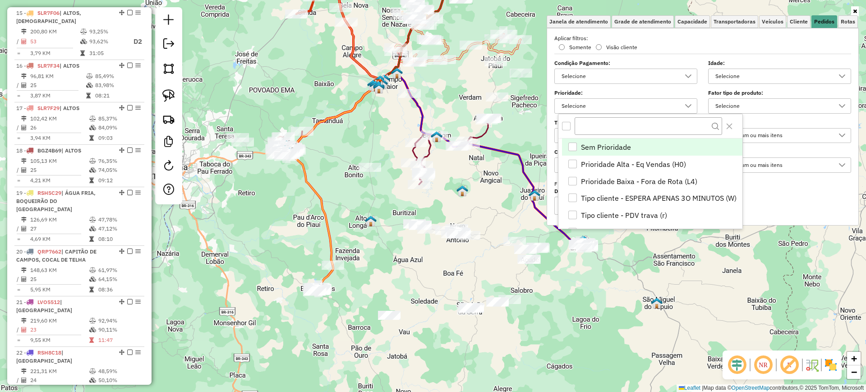
click at [585, 73] on div "Selecione" at bounding box center [619, 76] width 121 height 14
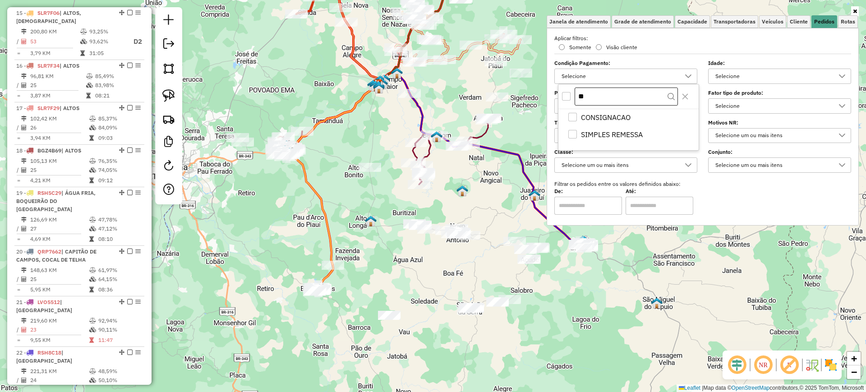
scroll to position [0, 0]
type input "***"
click at [574, 116] on div "SIMPLES REMESSA" at bounding box center [573, 117] width 9 height 9
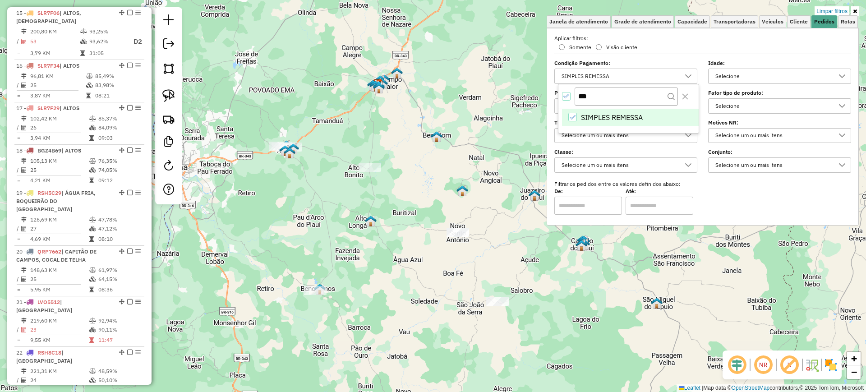
click at [468, 188] on div "Limpar filtros Janela de atendimento Grade de atendimento Capacidade Transporta…" at bounding box center [433, 196] width 866 height 392
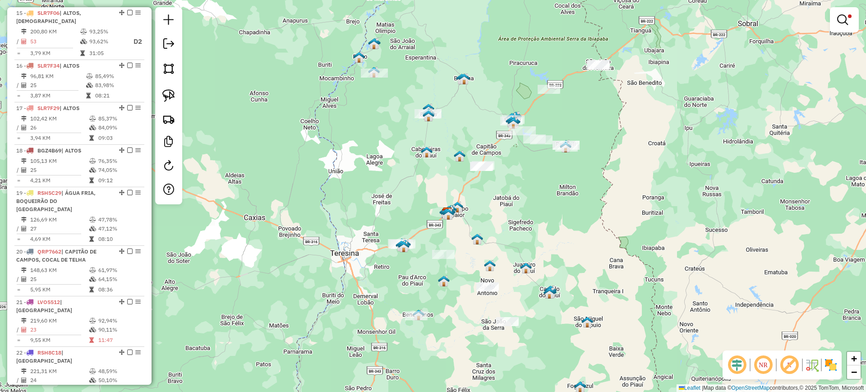
drag, startPoint x: 529, startPoint y: 164, endPoint x: 548, endPoint y: 210, distance: 50.0
click at [548, 210] on div "Limpar filtros Janela de atendimento Grade de atendimento Capacidade Transporta…" at bounding box center [433, 196] width 866 height 392
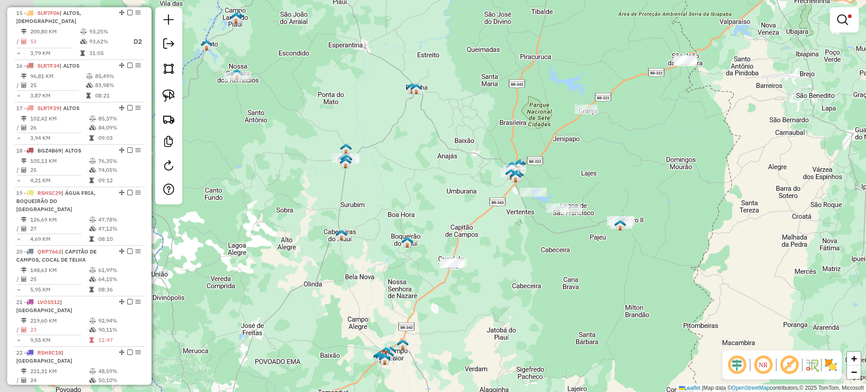
drag, startPoint x: 531, startPoint y: 121, endPoint x: 609, endPoint y: 152, distance: 83.7
click at [609, 152] on div "Limpar filtros Janela de atendimento Grade de atendimento Capacidade Transporta…" at bounding box center [433, 196] width 866 height 392
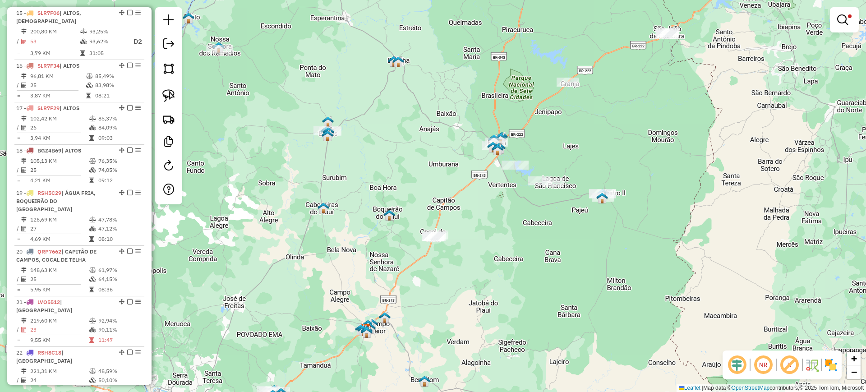
drag, startPoint x: 375, startPoint y: 129, endPoint x: 327, endPoint y: 101, distance: 55.6
click at [327, 101] on div "Limpar filtros Janela de atendimento Grade de atendimento Capacidade Transporta…" at bounding box center [433, 196] width 866 height 392
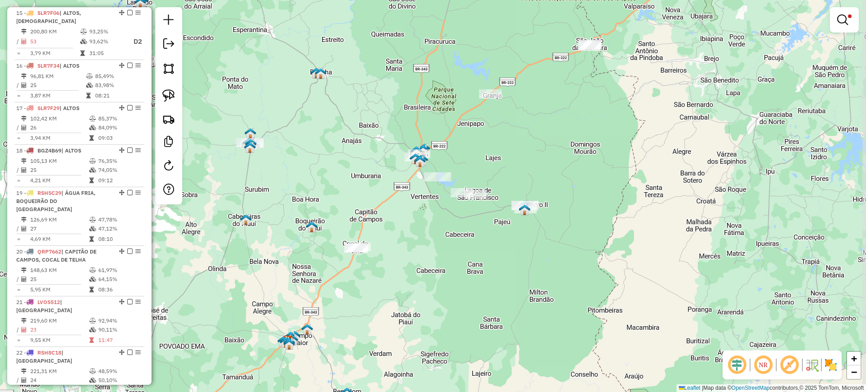
drag, startPoint x: 361, startPoint y: 194, endPoint x: 334, endPoint y: 206, distance: 29.3
click at [334, 206] on div "Limpar filtros Janela de atendimento Grade de atendimento Capacidade Transporta…" at bounding box center [433, 196] width 866 height 392
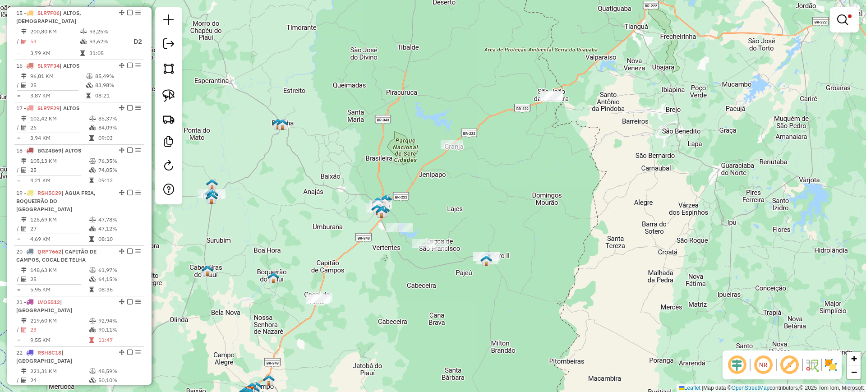
drag, startPoint x: 532, startPoint y: 138, endPoint x: 490, endPoint y: 207, distance: 80.8
click at [490, 207] on div "Limpar filtros Janela de atendimento Grade de atendimento Capacidade Transporta…" at bounding box center [433, 196] width 866 height 392
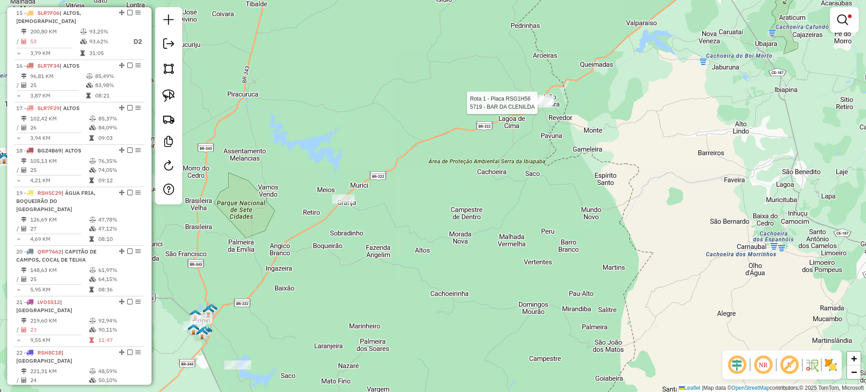
select select "**********"
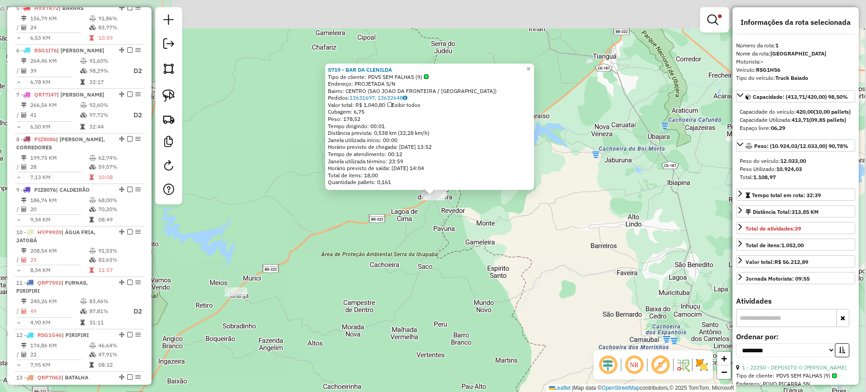
scroll to position [338, 0]
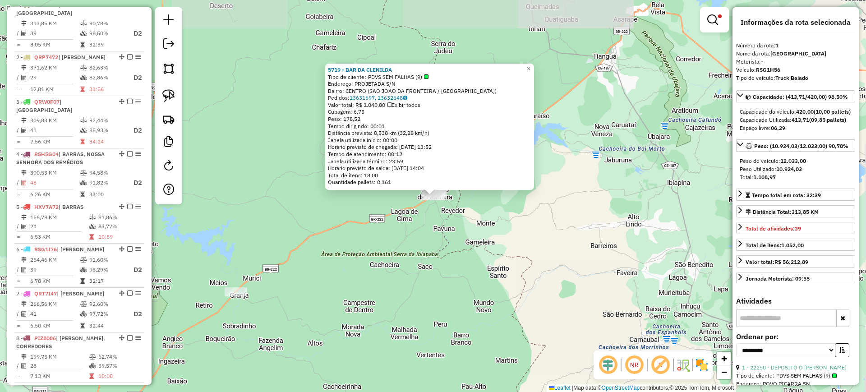
drag, startPoint x: 447, startPoint y: 288, endPoint x: 521, endPoint y: 176, distance: 133.5
click at [509, 189] on div "5719 - BAR DA CLENILDA Tipo de cliente: PDVS SEM FALHAS (9) Endereço: PROJETADA…" at bounding box center [433, 196] width 866 height 392
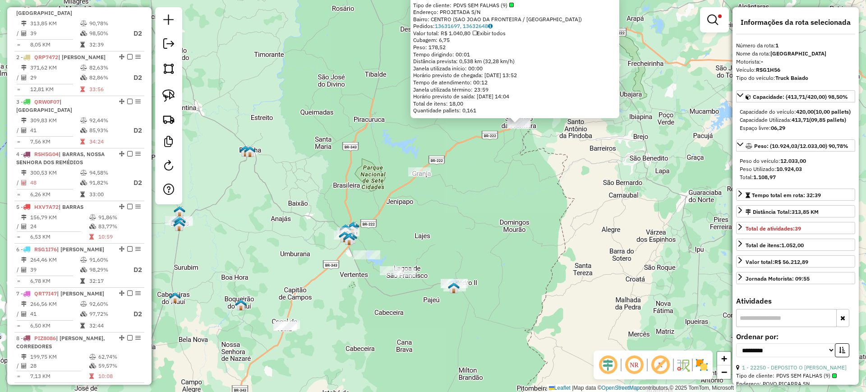
click at [515, 177] on div "5719 - BAR DA CLENILDA Tipo de cliente: PDVS SEM FALHAS (9) Endereço: PROJETADA…" at bounding box center [433, 196] width 866 height 392
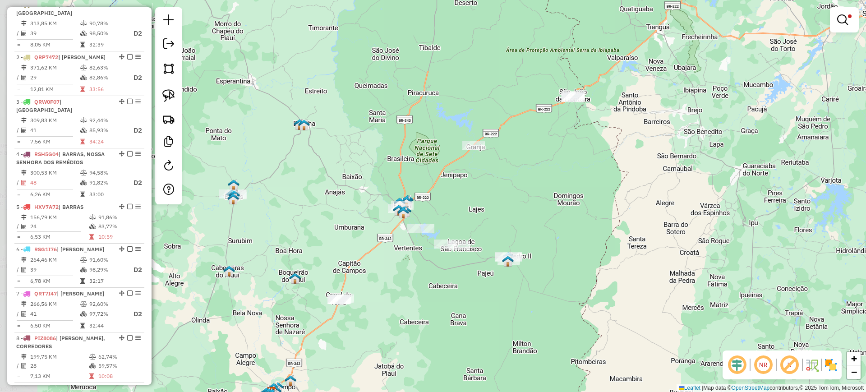
drag, startPoint x: 510, startPoint y: 196, endPoint x: 615, endPoint y: 102, distance: 140.6
click at [615, 102] on div "Limpar filtros Janela de atendimento Grade de atendimento Capacidade Transporta…" at bounding box center [433, 196] width 866 height 392
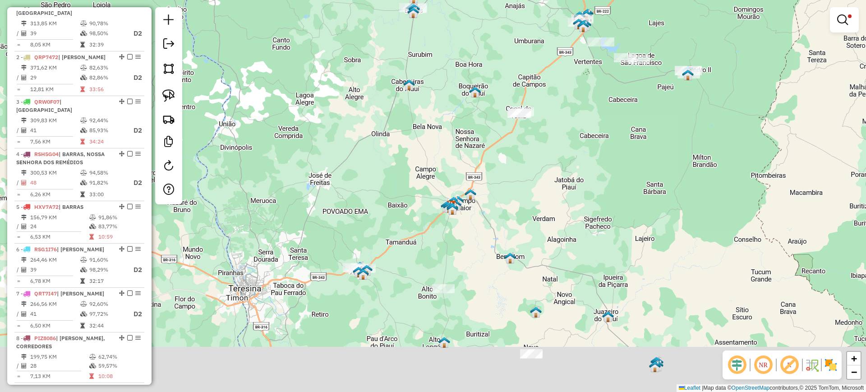
drag, startPoint x: 509, startPoint y: 239, endPoint x: 641, endPoint y: 88, distance: 199.9
click at [644, 89] on div "Limpar filtros Janela de atendimento Grade de atendimento Capacidade Transporta…" at bounding box center [433, 196] width 866 height 392
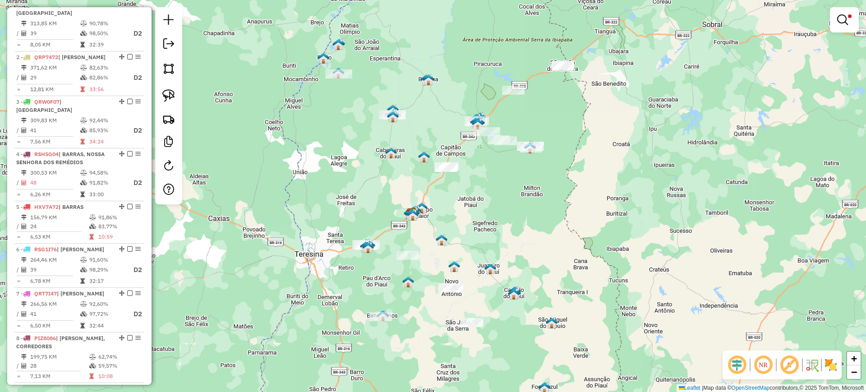
drag, startPoint x: 589, startPoint y: 178, endPoint x: 464, endPoint y: 231, distance: 135.4
click at [464, 231] on div "Limpar filtros Janela de atendimento Grade de atendimento Capacidade Transporta…" at bounding box center [433, 196] width 866 height 392
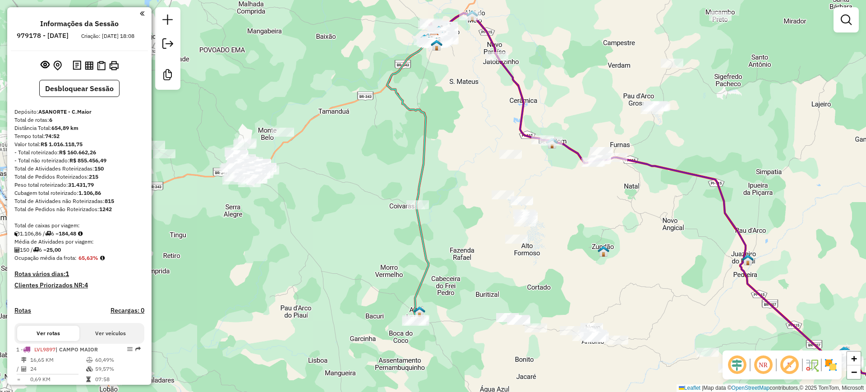
click at [441, 295] on div "Janela de atendimento Grade de atendimento Capacidade Transportadoras Veículos …" at bounding box center [433, 196] width 866 height 392
click at [424, 272] on icon at bounding box center [417, 178] width 60 height 287
select select "**********"
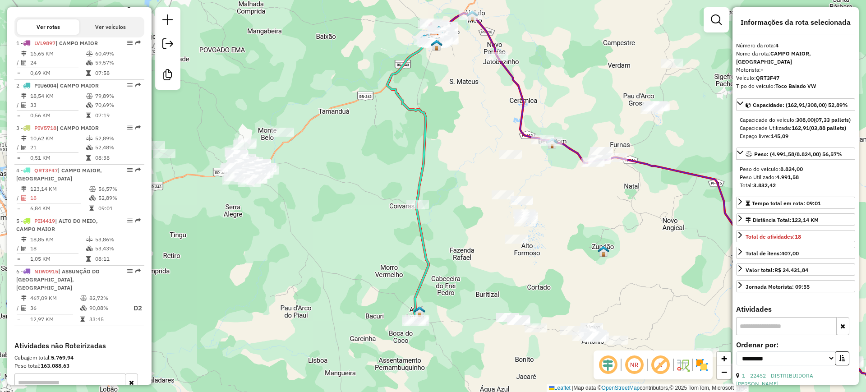
scroll to position [405, 0]
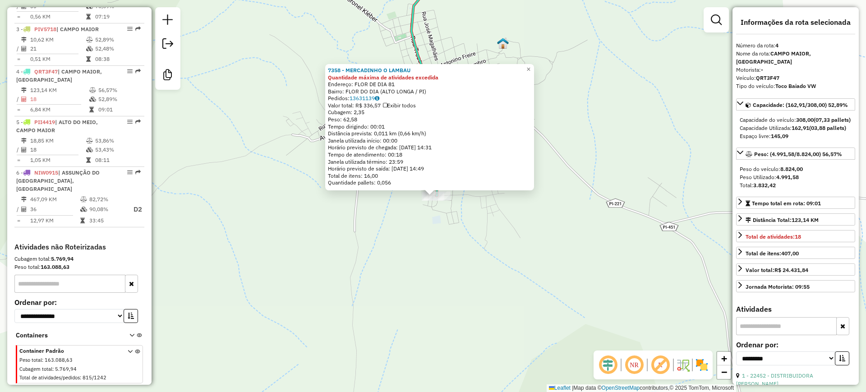
click at [408, 230] on div "7358 - MERCADINHO O LAMBAU Quantidade máxima de atividades excedida Endereço: F…" at bounding box center [433, 196] width 866 height 392
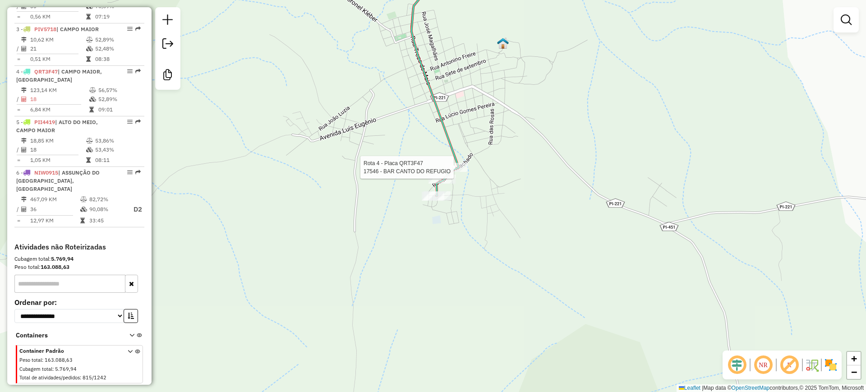
select select "**********"
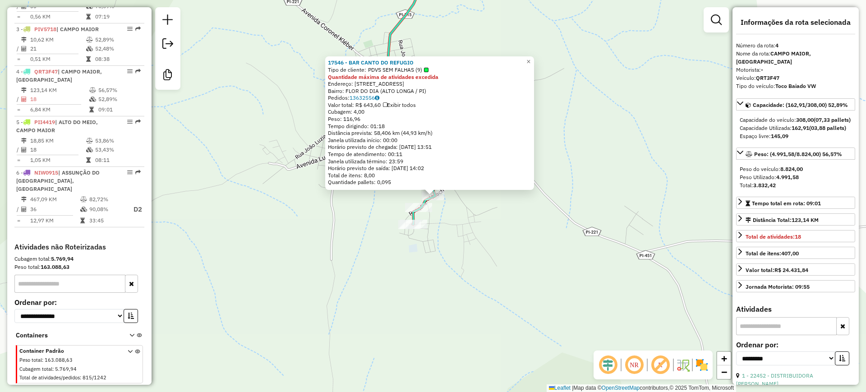
click at [446, 206] on div "17546 - BAR CANTO DO REFUGIO Tipo de cliente: PDVS SEM FALHAS (9) Quantidade má…" at bounding box center [433, 196] width 866 height 392
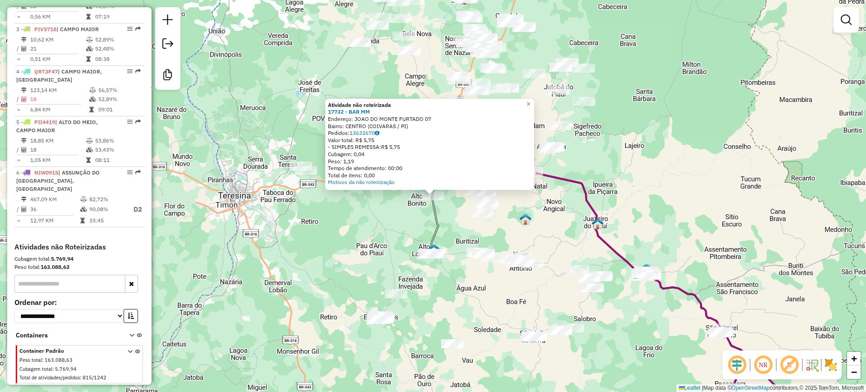
click at [403, 217] on div "Atividade não roteirizada 17732 - BAR MM Endereço: JOAO DO MONTE FURTADO 07 Bai…" at bounding box center [433, 196] width 866 height 392
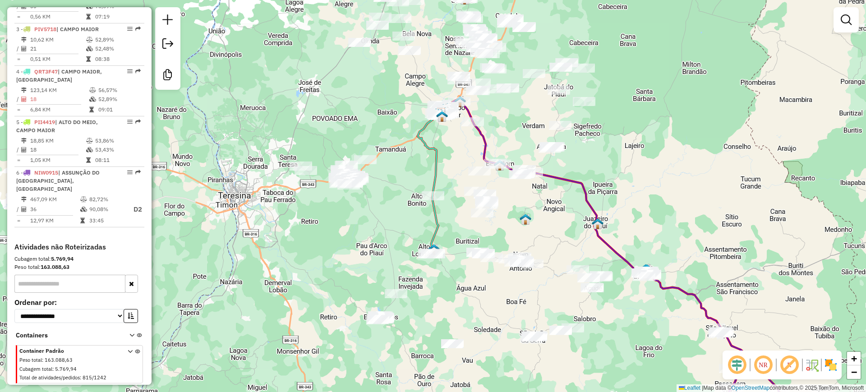
click at [435, 162] on icon at bounding box center [433, 182] width 30 height 143
select select "**********"
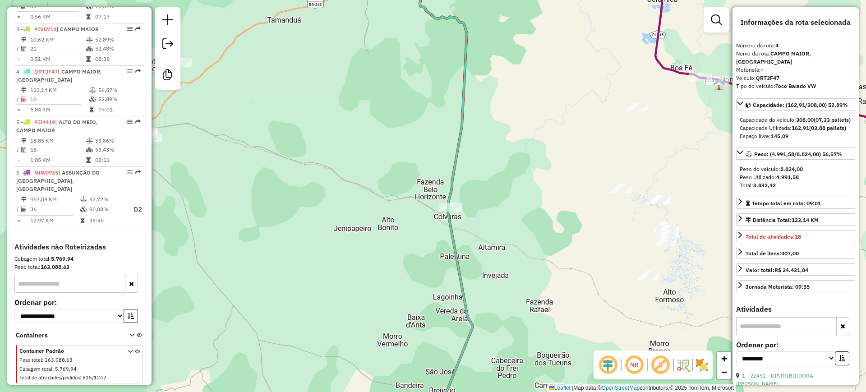
click at [454, 201] on icon at bounding box center [430, 196] width 83 height 471
click at [450, 180] on icon at bounding box center [430, 196] width 83 height 471
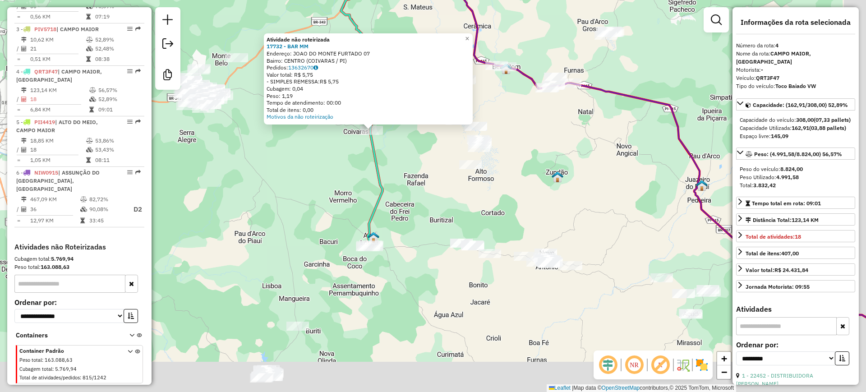
drag, startPoint x: 435, startPoint y: 236, endPoint x: 375, endPoint y: 142, distance: 111.8
click at [375, 142] on div "Atividade não roteirizada 17732 - BAR MM Endereço: JOAO DO MONTE FURTADO 07 Bai…" at bounding box center [433, 196] width 866 height 392
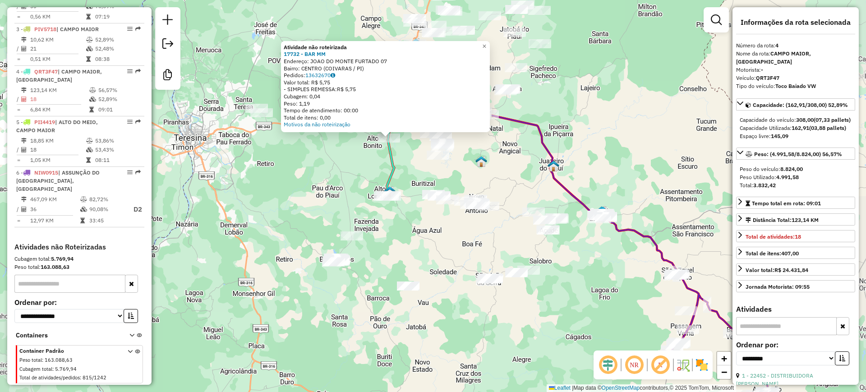
click at [421, 245] on div "Atividade não roteirizada 17732 - BAR MM Endereço: JOAO DO MONTE FURTADO 07 Bai…" at bounding box center [433, 196] width 866 height 392
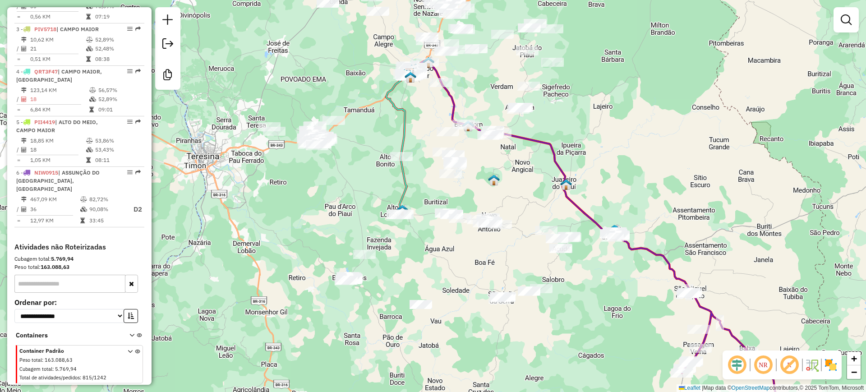
drag, startPoint x: 413, startPoint y: 210, endPoint x: 423, endPoint y: 228, distance: 20.8
click at [423, 228] on div "Janela de atendimento Grade de atendimento Capacidade Transportadoras Veículos …" at bounding box center [433, 196] width 866 height 392
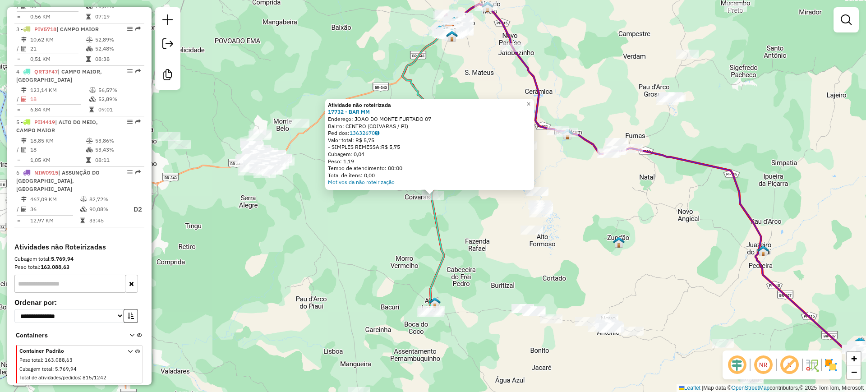
click at [342, 199] on div "Atividade não roteirizada 17732 - BAR MM Endereço: JOAO DO MONTE FURTADO 07 Bai…" at bounding box center [433, 196] width 866 height 392
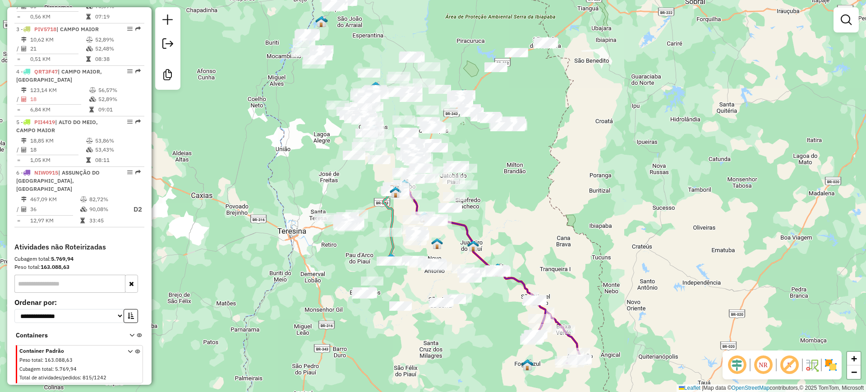
drag, startPoint x: 555, startPoint y: 115, endPoint x: 519, endPoint y: 172, distance: 67.7
click at [519, 172] on div "Janela de atendimento Grade de atendimento Capacidade Transportadoras Veículos …" at bounding box center [433, 196] width 866 height 392
